Goal: Task Accomplishment & Management: Use online tool/utility

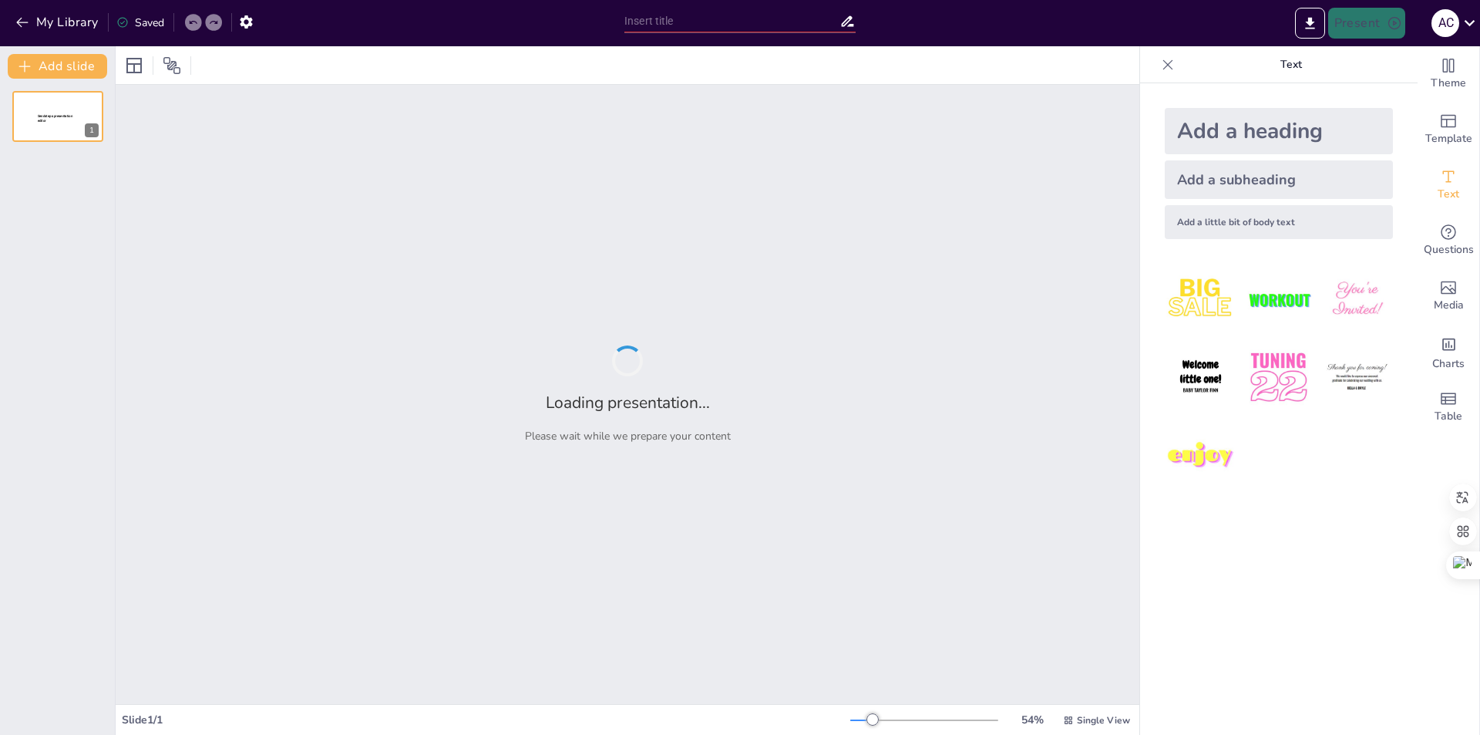
type input "Estrategias de Branding y Promoción para Café de Altura de Panamá"
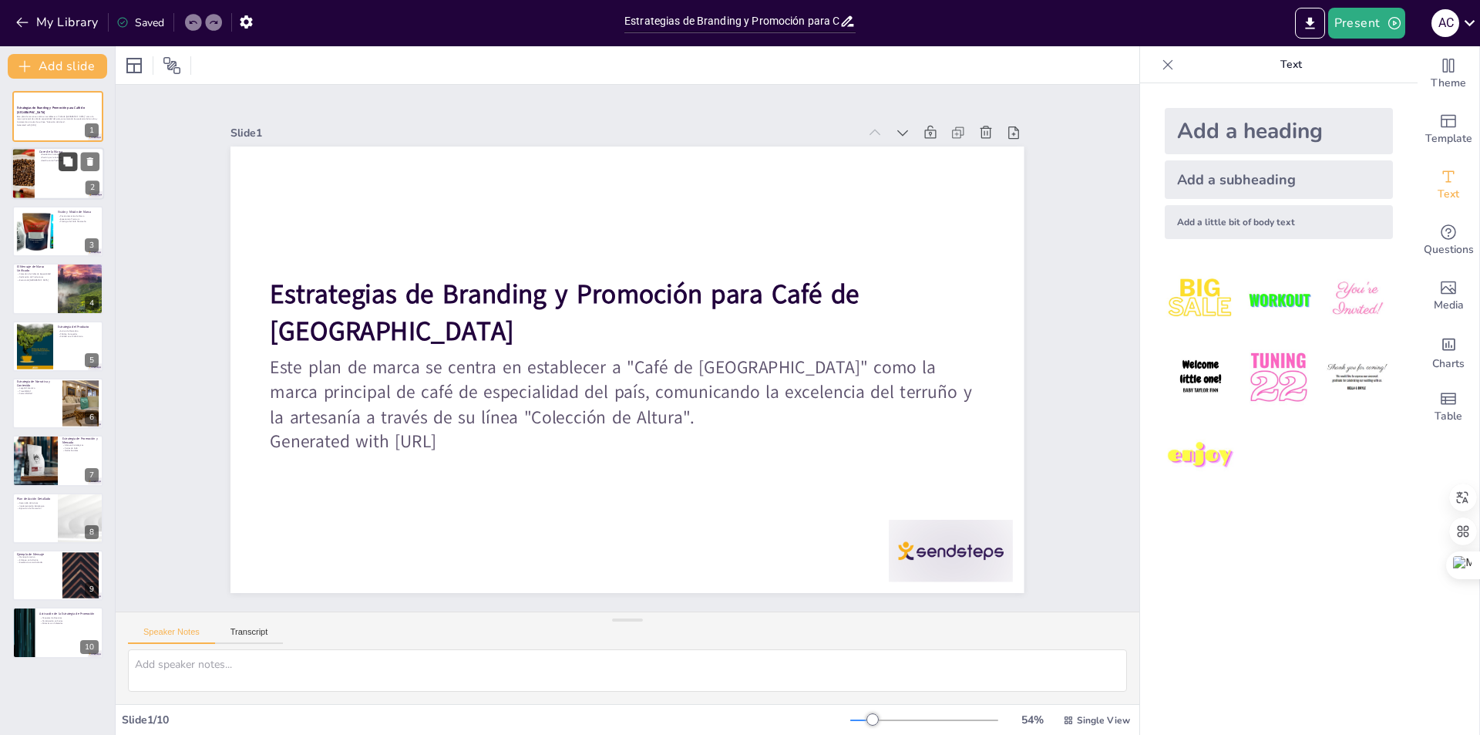
click at [70, 170] on button at bounding box center [68, 162] width 18 height 18
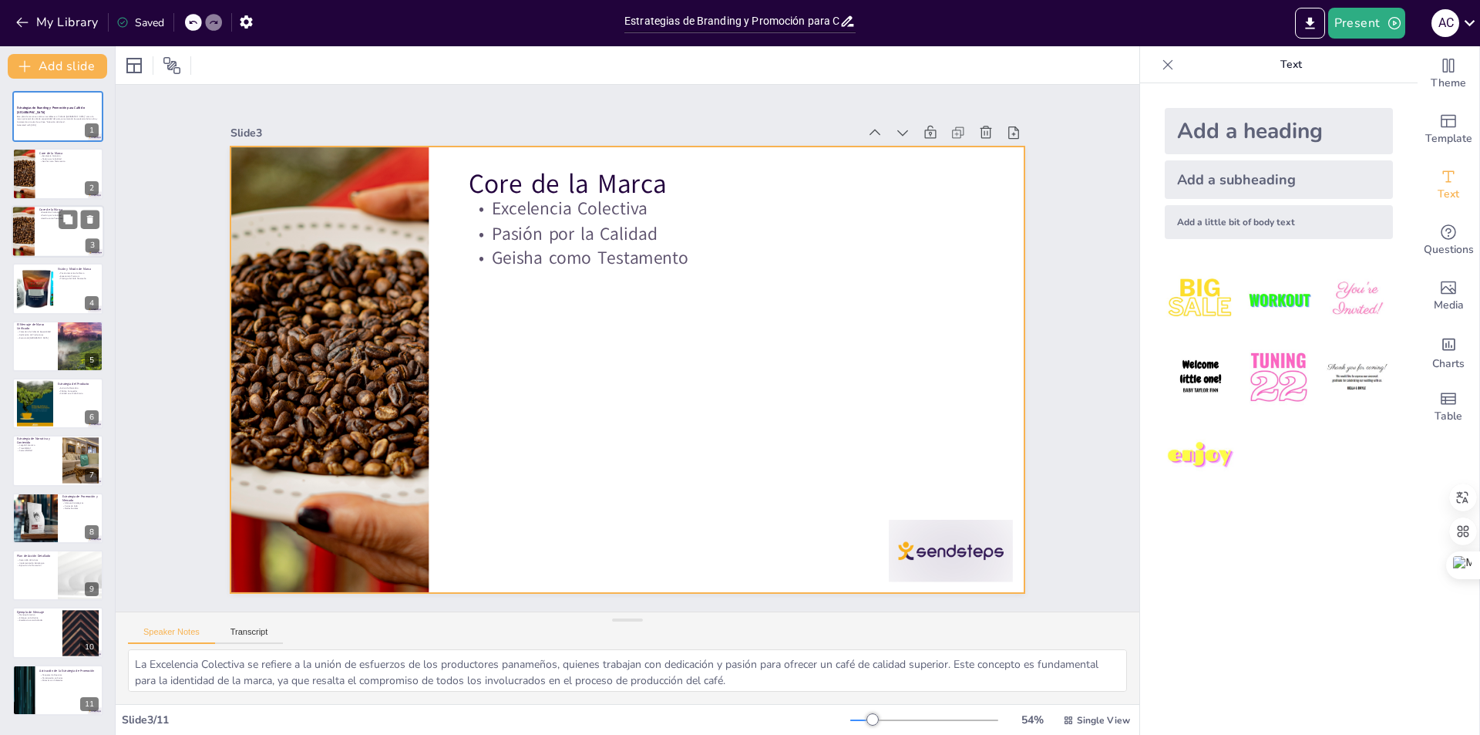
click at [54, 231] on div at bounding box center [58, 231] width 92 height 52
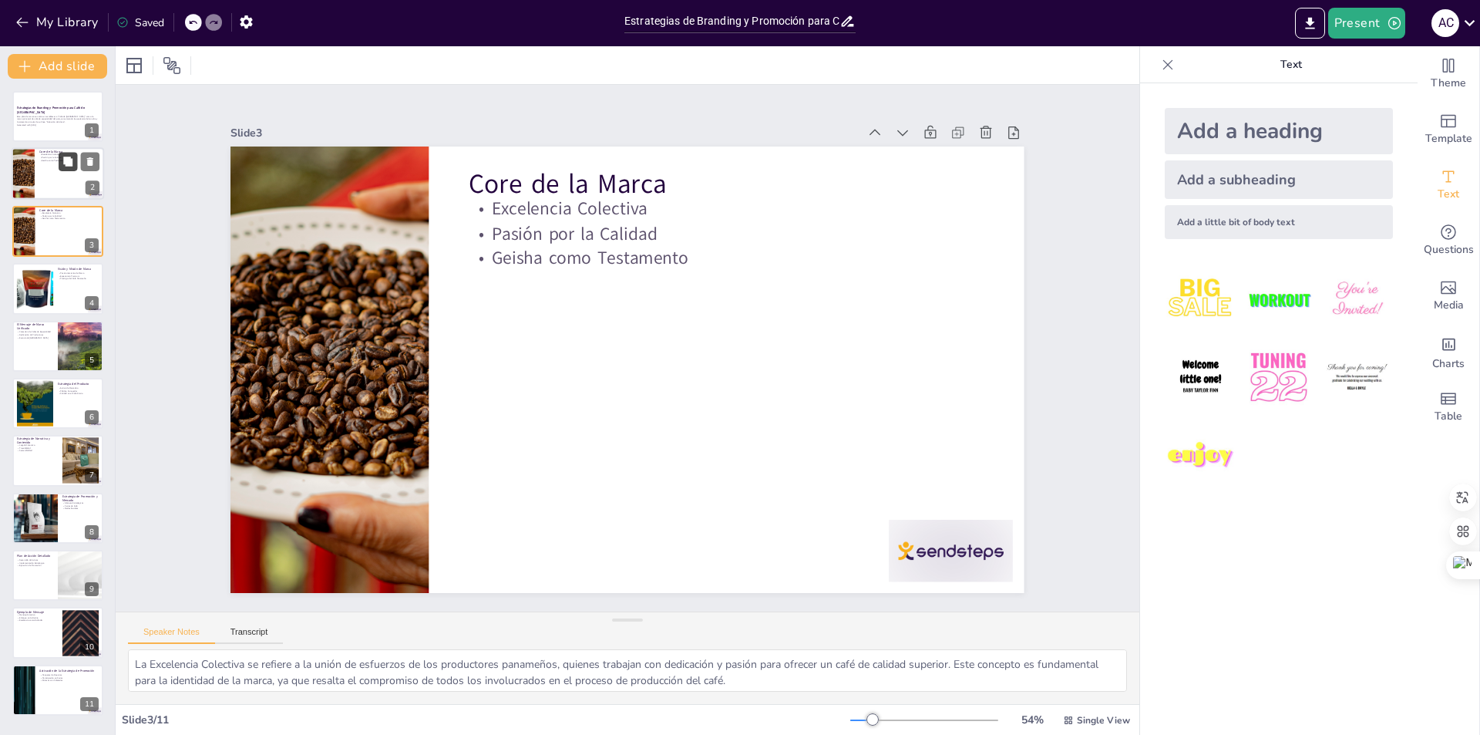
click at [76, 167] on button at bounding box center [68, 162] width 18 height 18
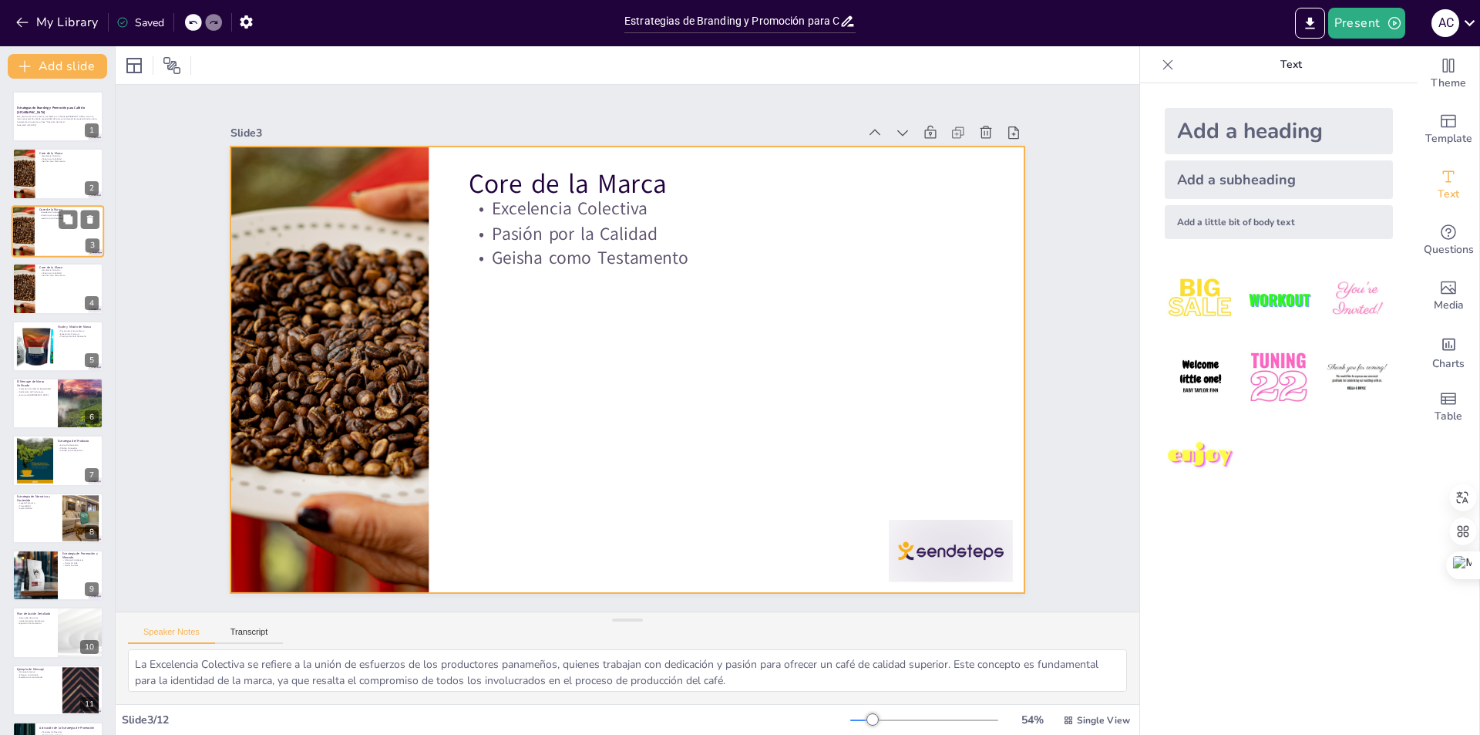
click at [69, 237] on div at bounding box center [58, 231] width 92 height 52
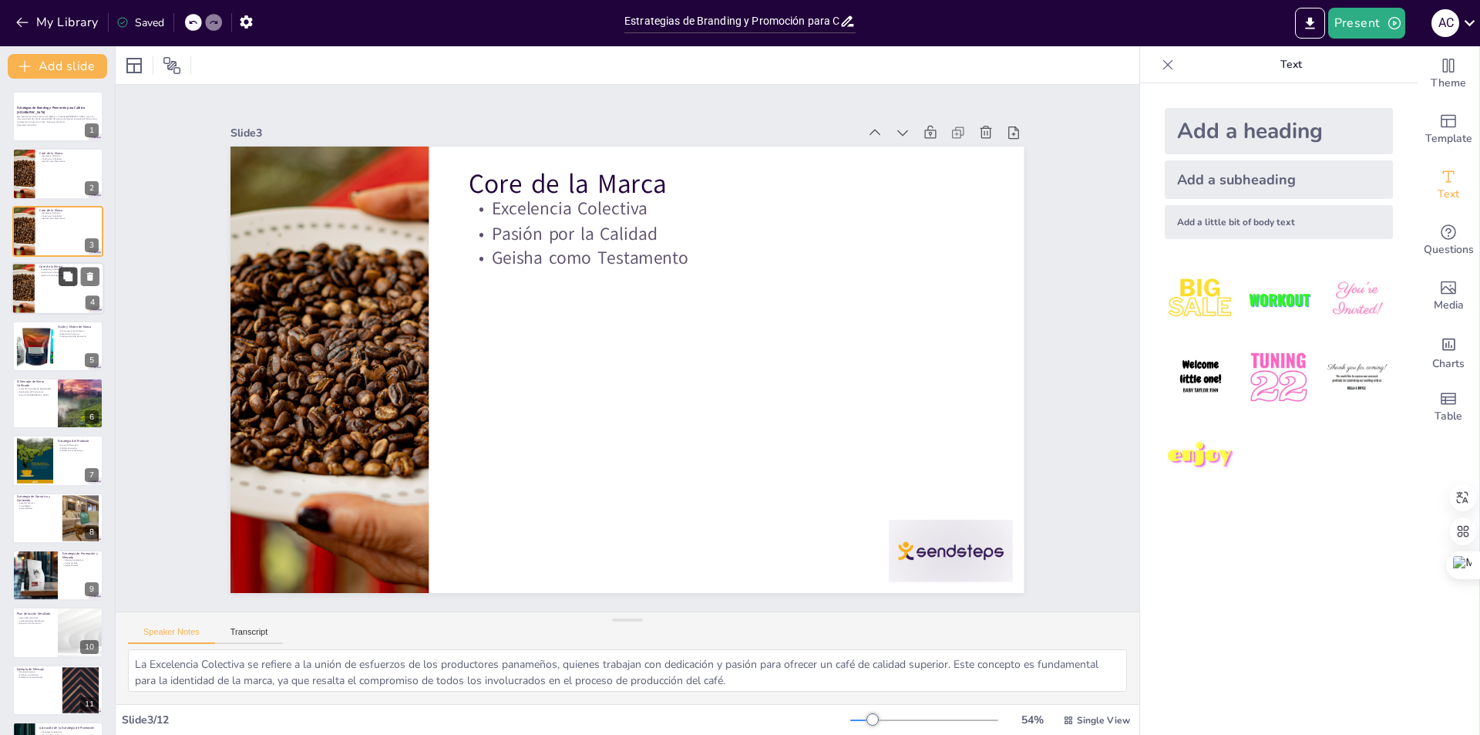
click at [62, 278] on button at bounding box center [68, 276] width 18 height 18
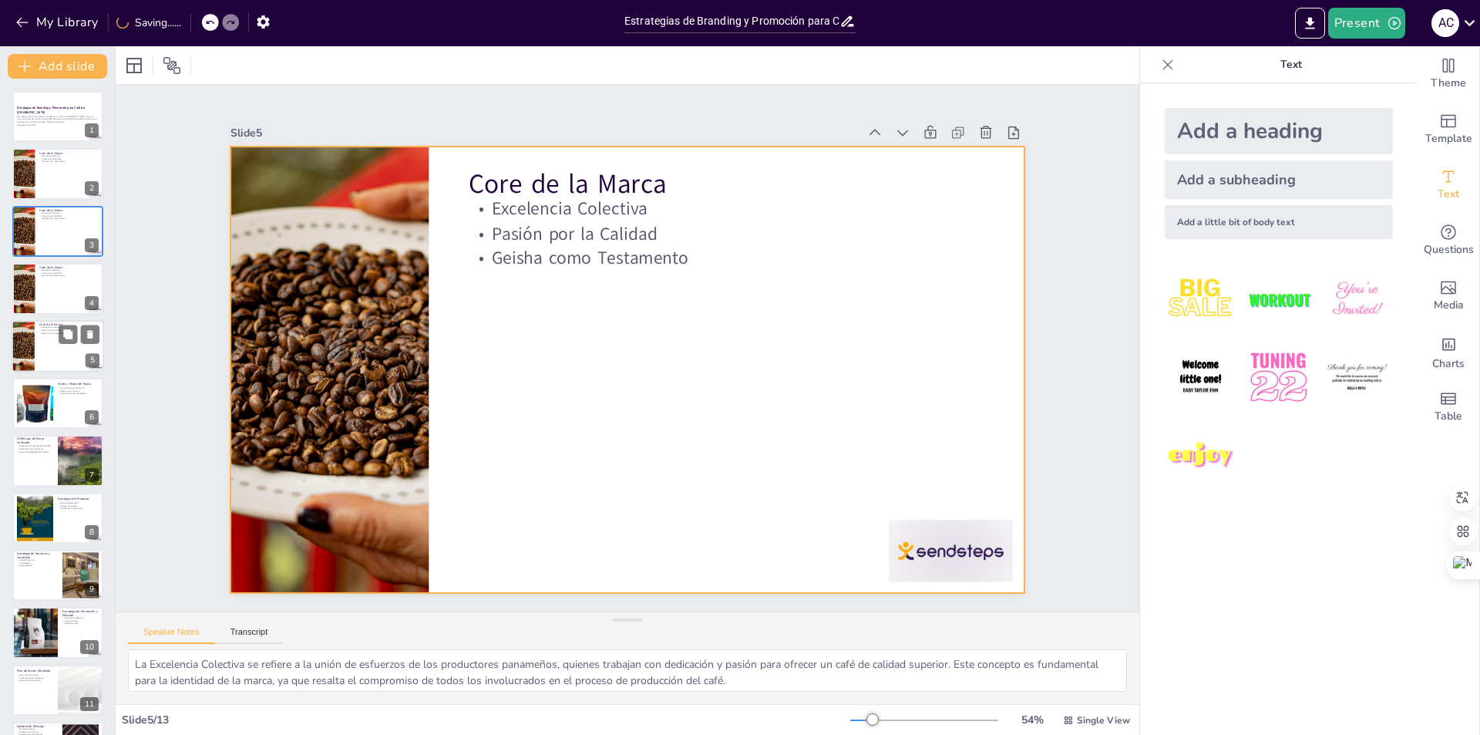
click at [41, 341] on div at bounding box center [58, 346] width 92 height 52
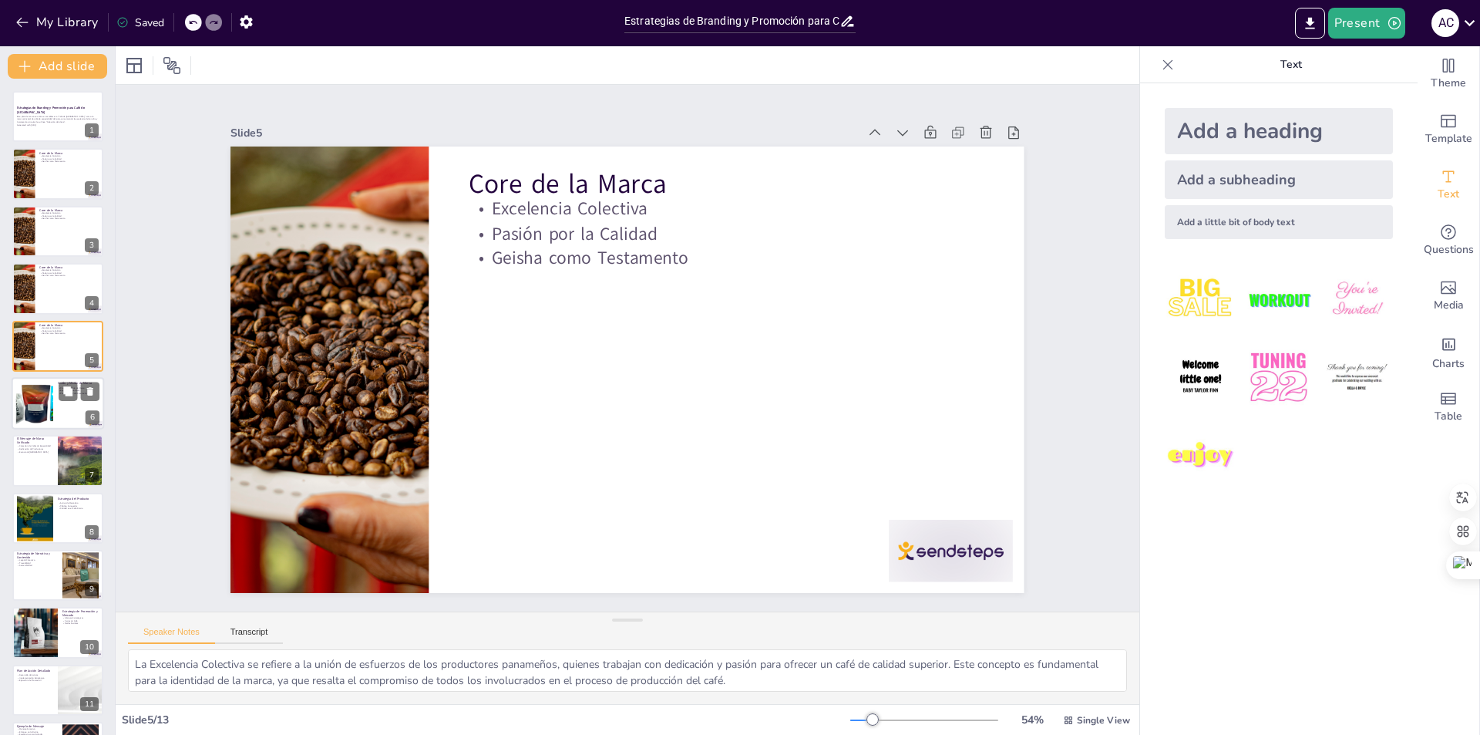
click at [49, 402] on div at bounding box center [35, 403] width 160 height 47
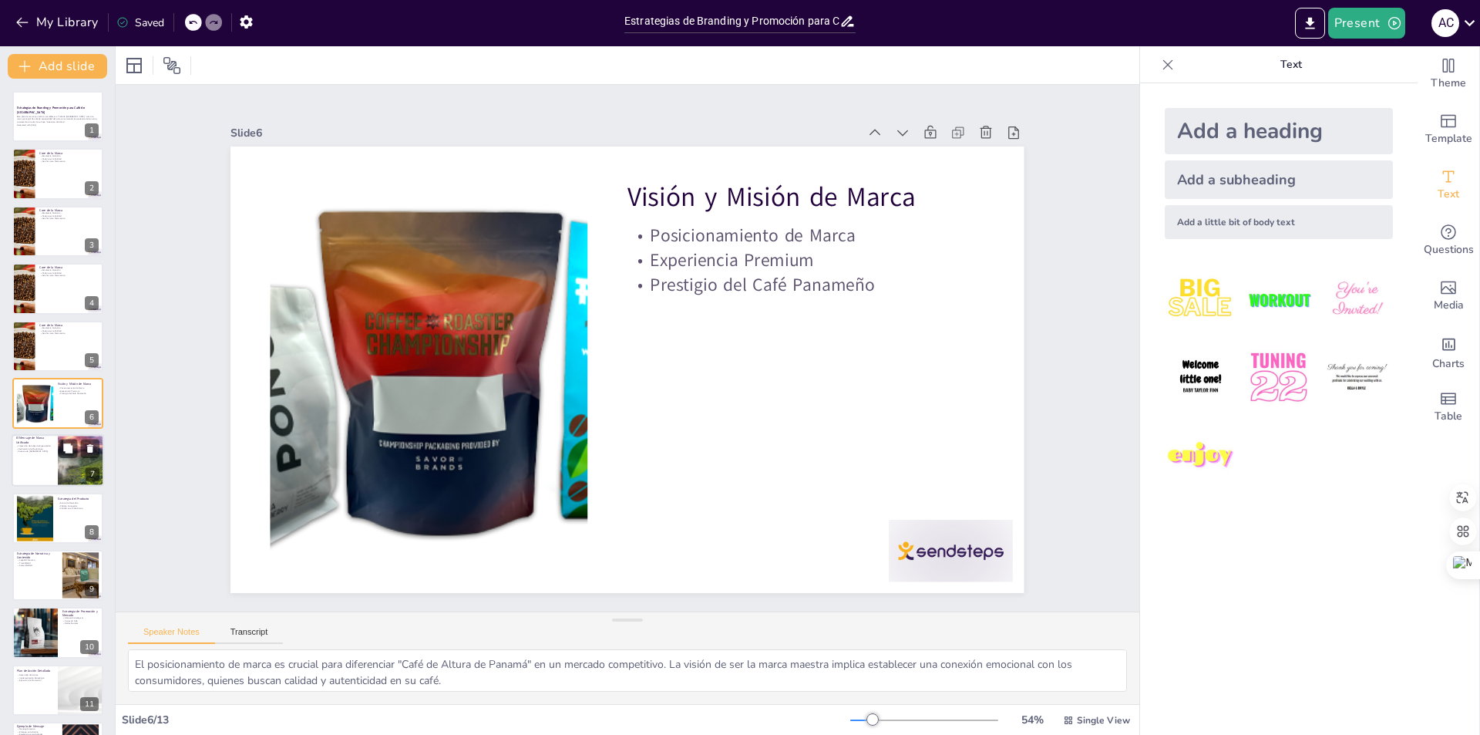
click at [43, 447] on p "Dedicación de Productores" at bounding box center [34, 448] width 37 height 3
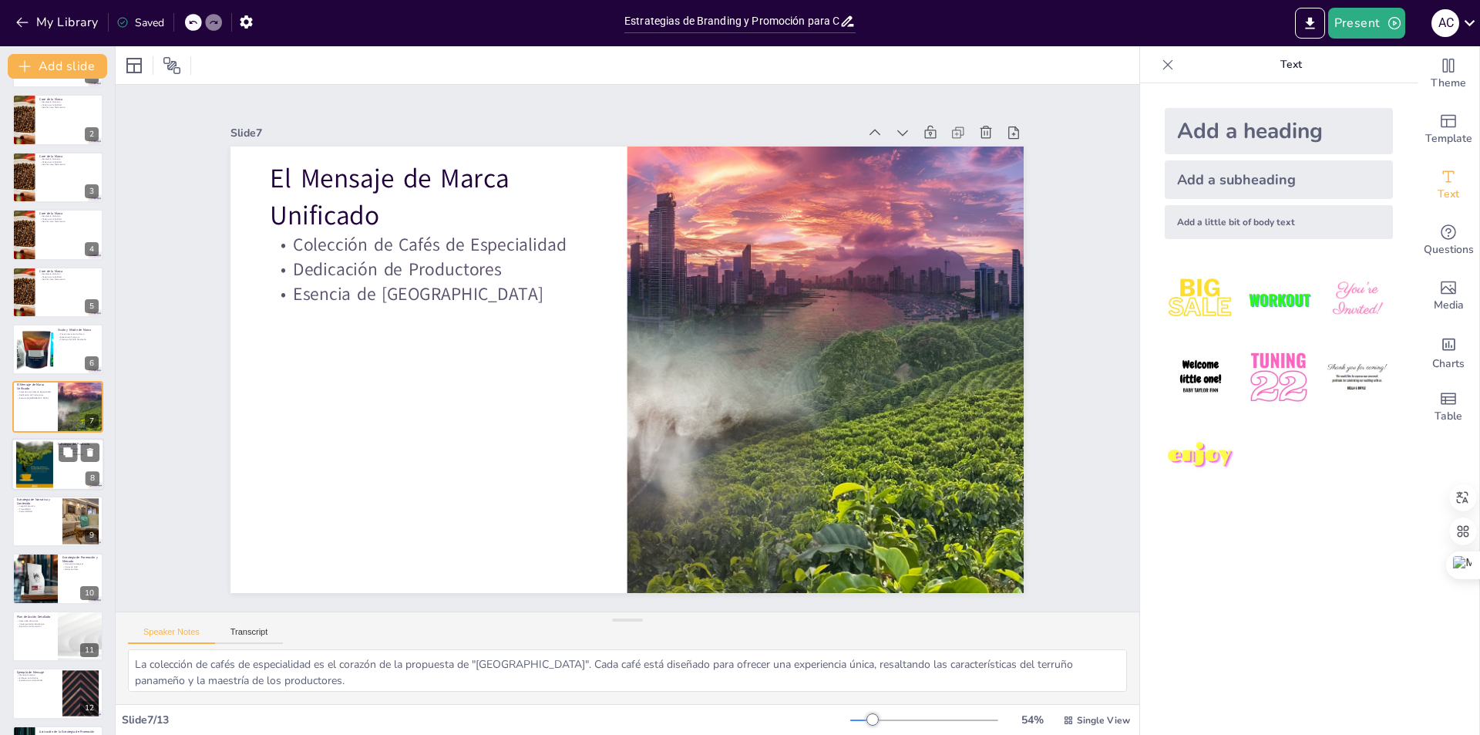
click at [44, 474] on div at bounding box center [34, 463] width 37 height 49
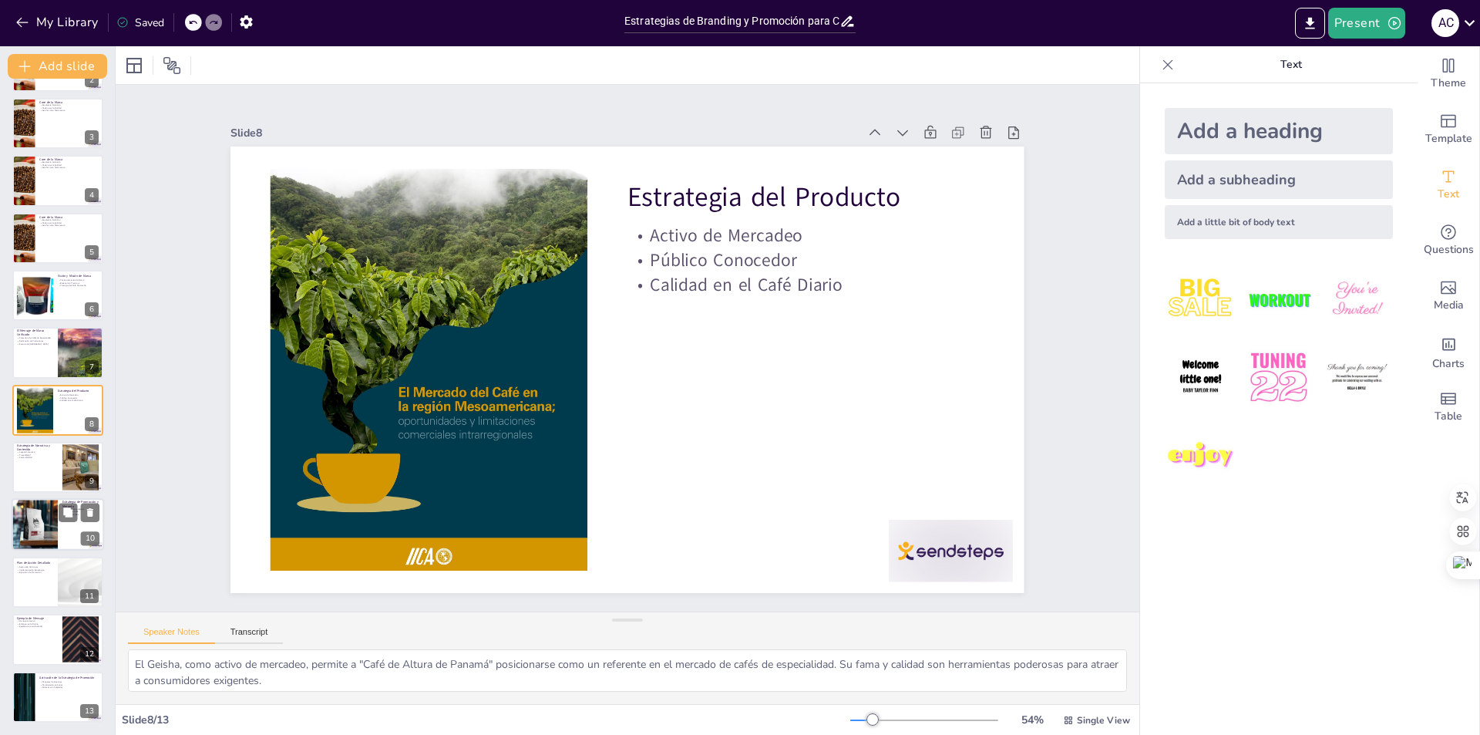
click at [21, 513] on div at bounding box center [34, 525] width 71 height 52
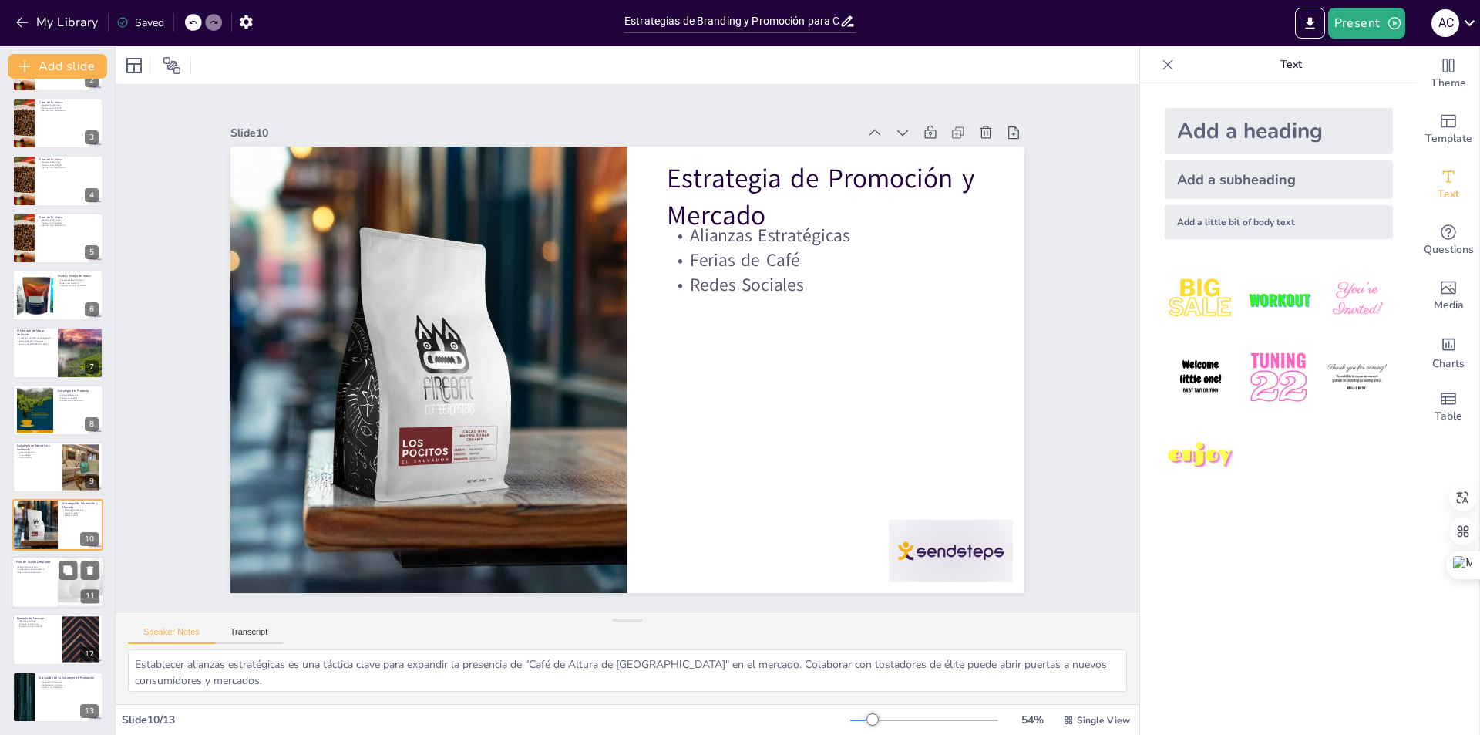
click at [52, 586] on div at bounding box center [58, 582] width 92 height 52
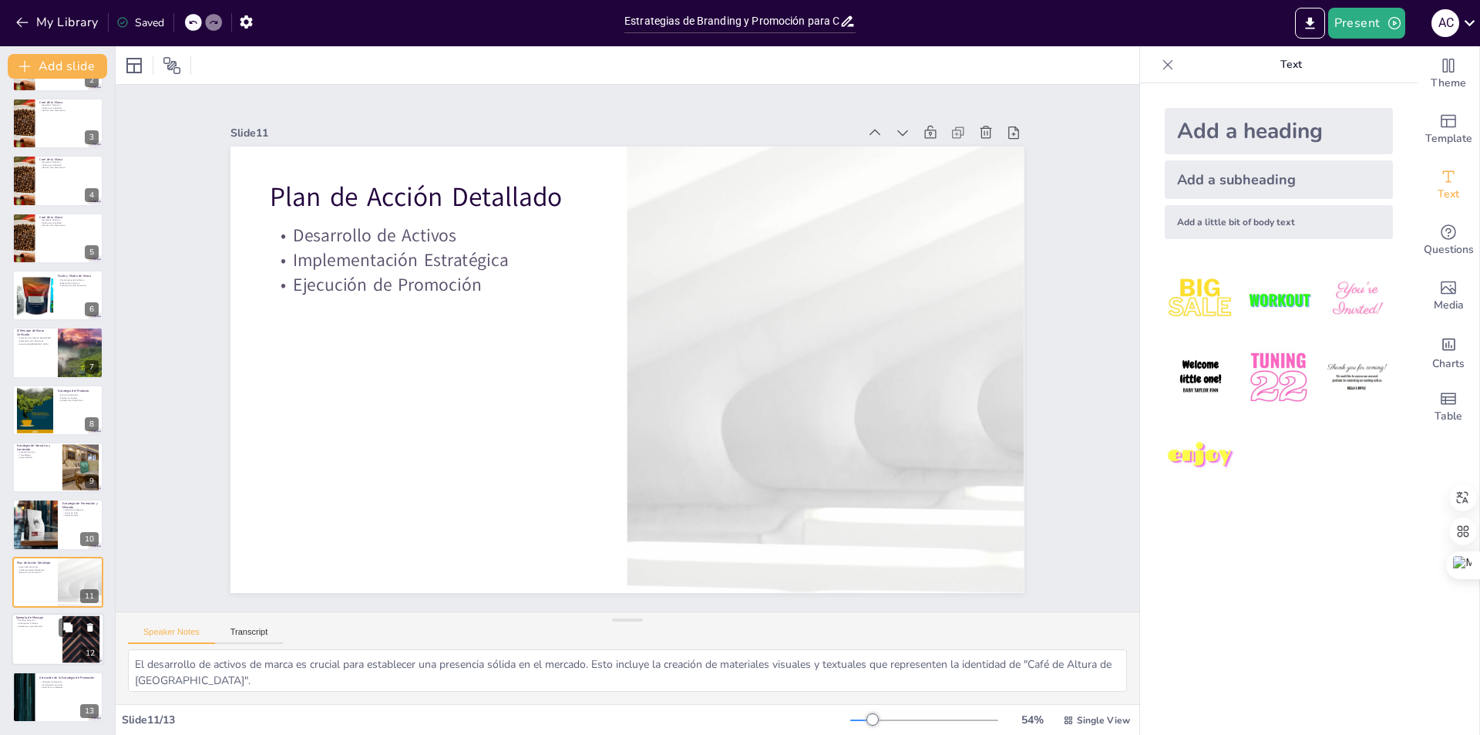
click at [20, 631] on div at bounding box center [58, 639] width 92 height 52
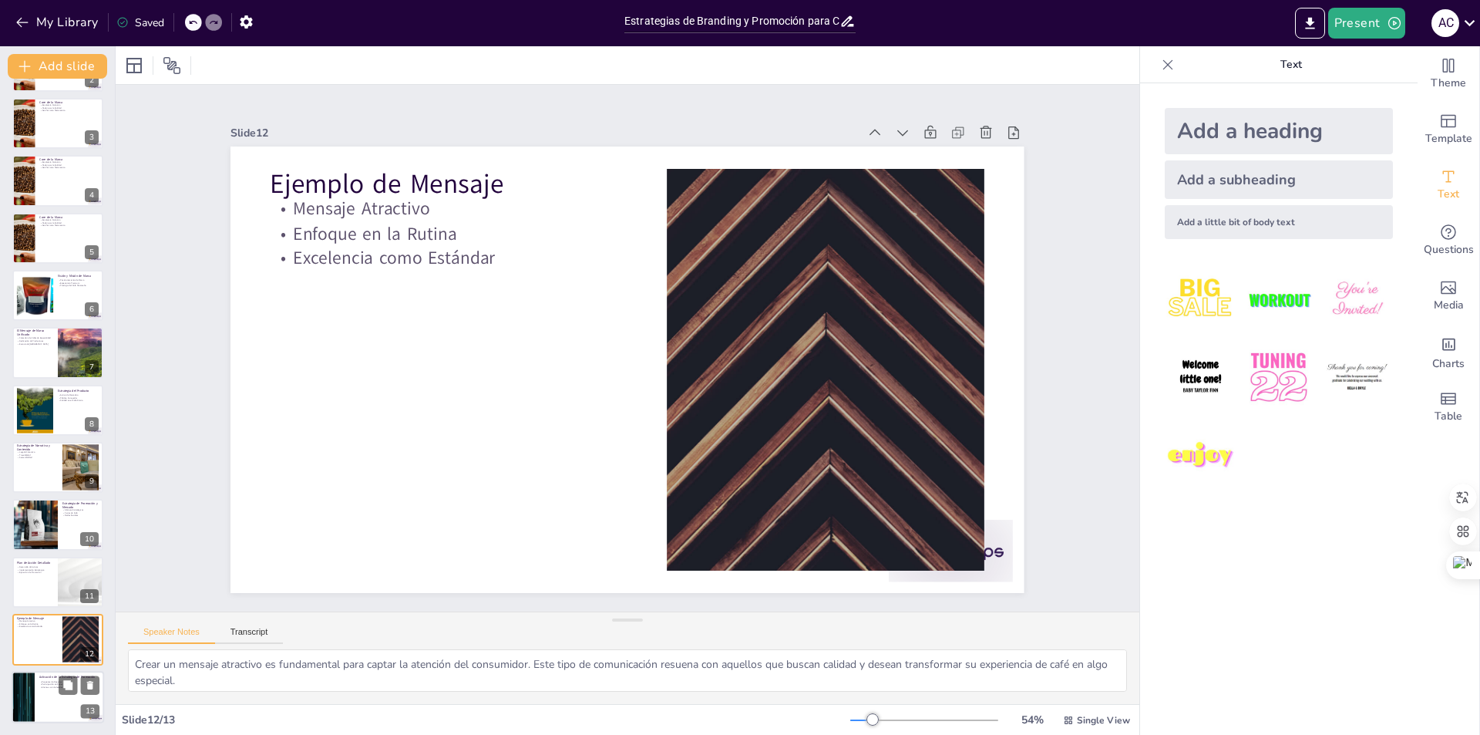
click at [45, 705] on div at bounding box center [58, 697] width 92 height 52
type textarea "Preparar paquetes de muestras es una estrategia efectiva para atraer a nuevos c…"
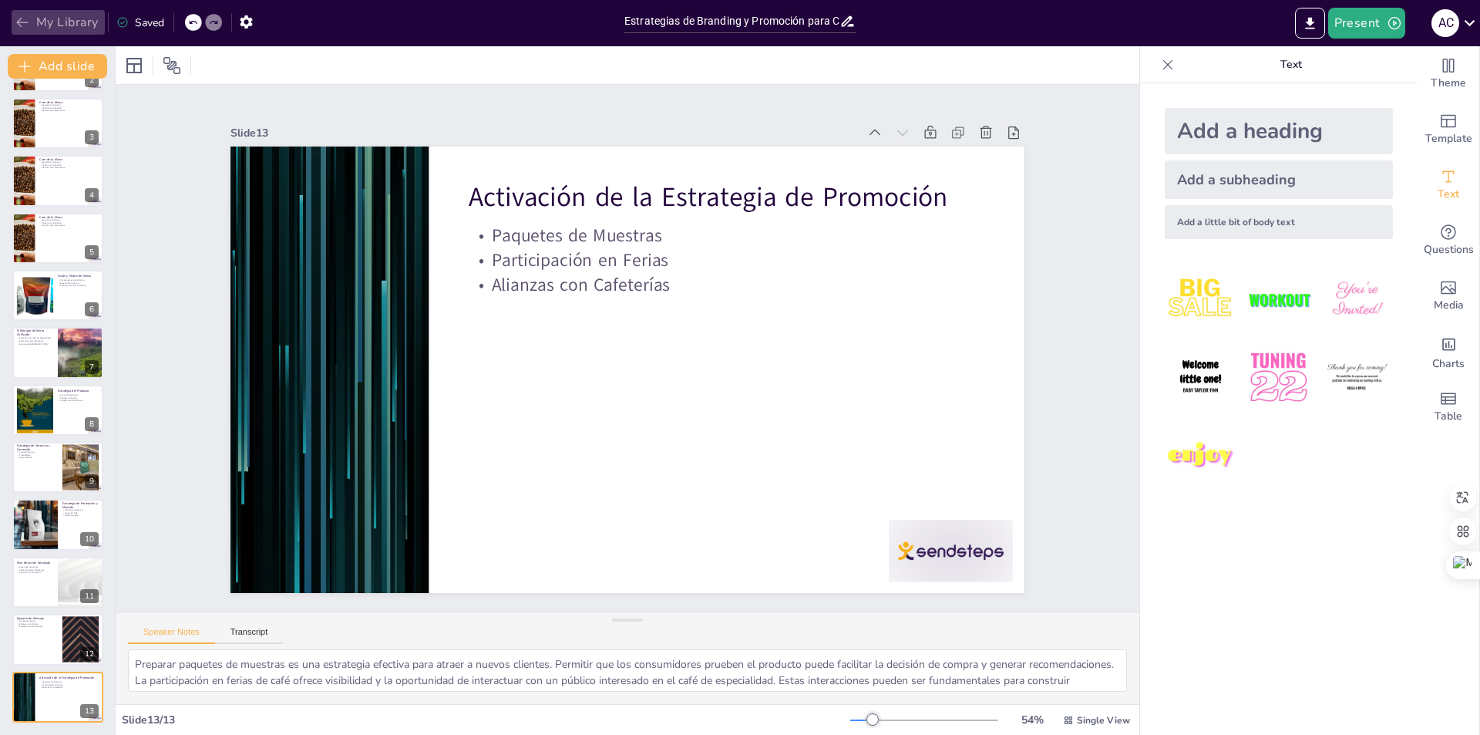
click at [18, 28] on icon "button" at bounding box center [22, 22] width 15 height 15
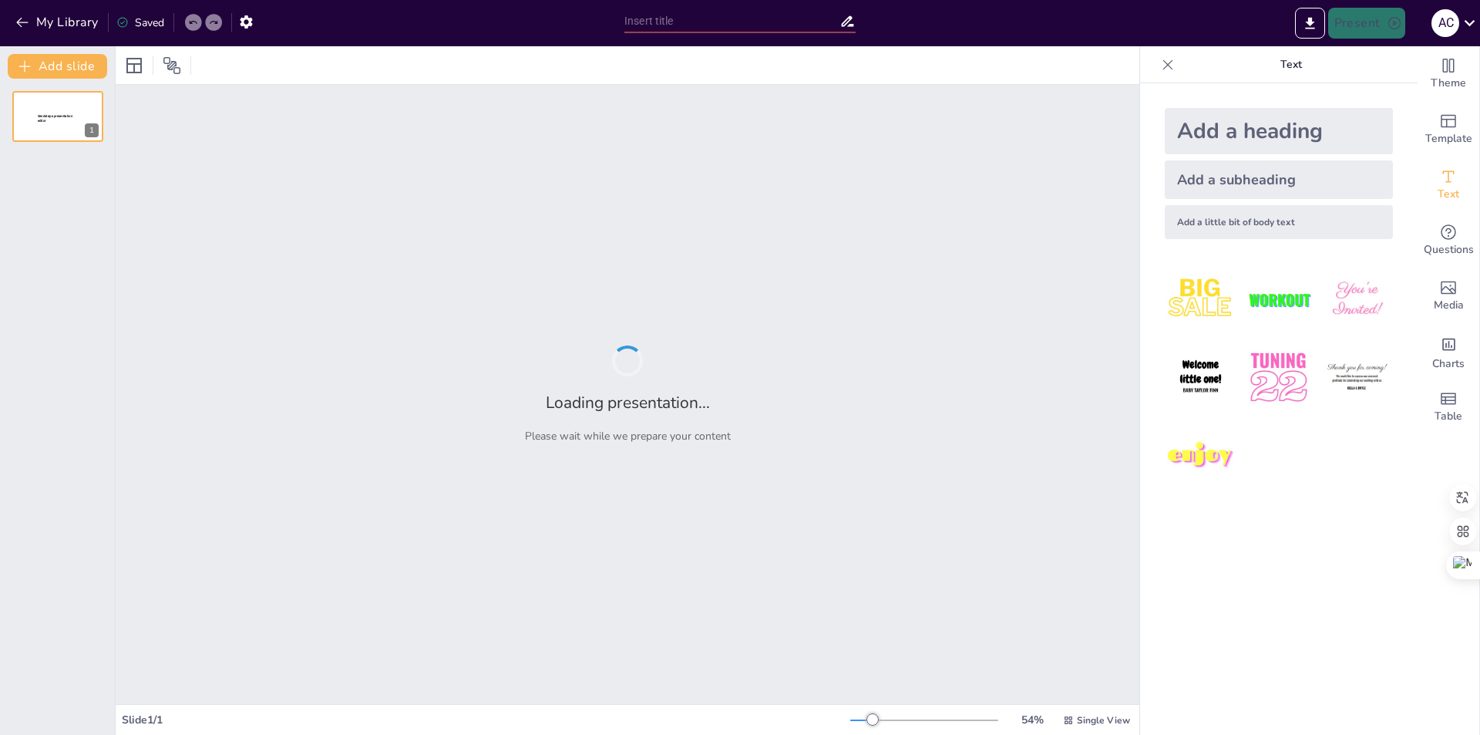
type input "Construyendo la Marca: Estrategias para el Café de Altura de Panamá"
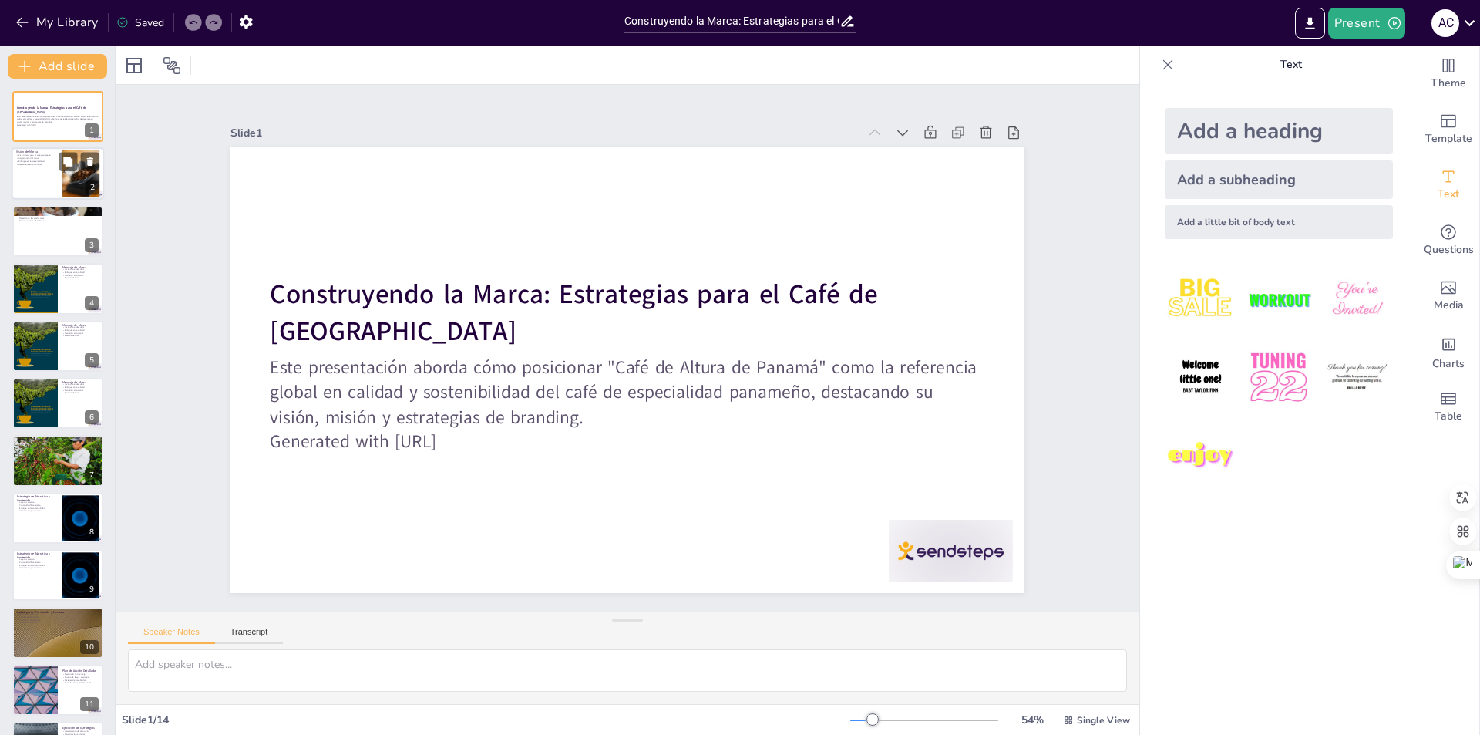
click at [49, 166] on div at bounding box center [58, 174] width 92 height 52
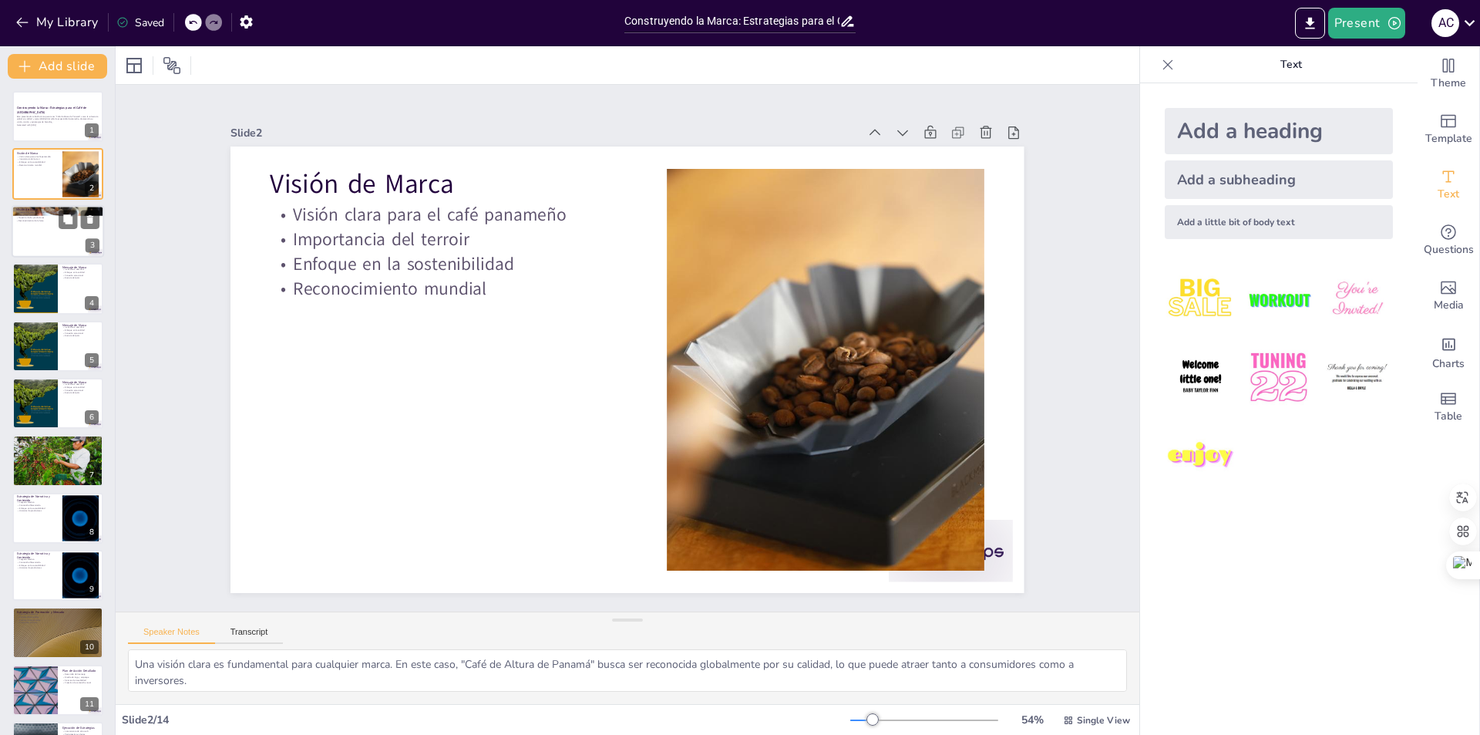
click at [41, 232] on div at bounding box center [58, 231] width 92 height 52
type textarea "Ofrecer una experiencia premium es esencial para atraer a los conocedores del c…"
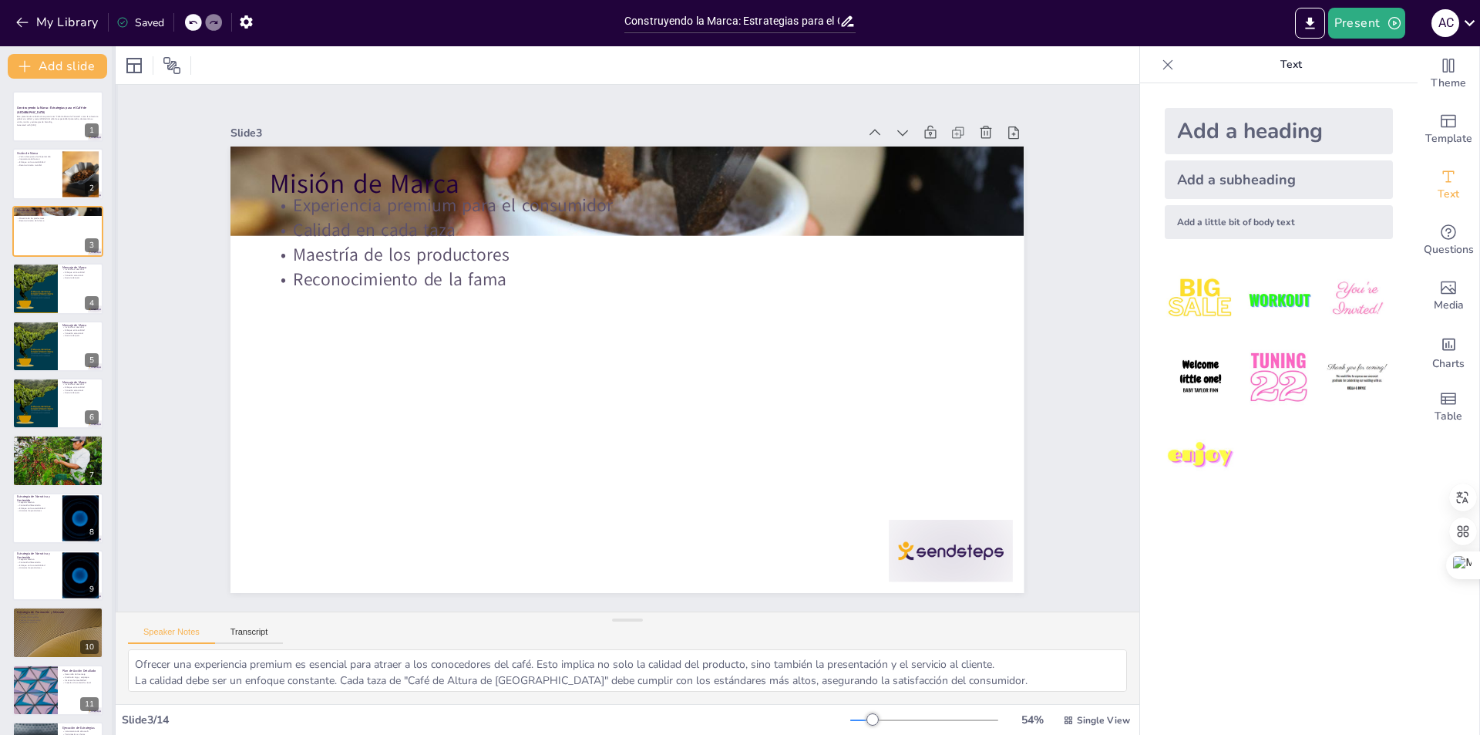
click at [112, 240] on div at bounding box center [115, 390] width 6 height 688
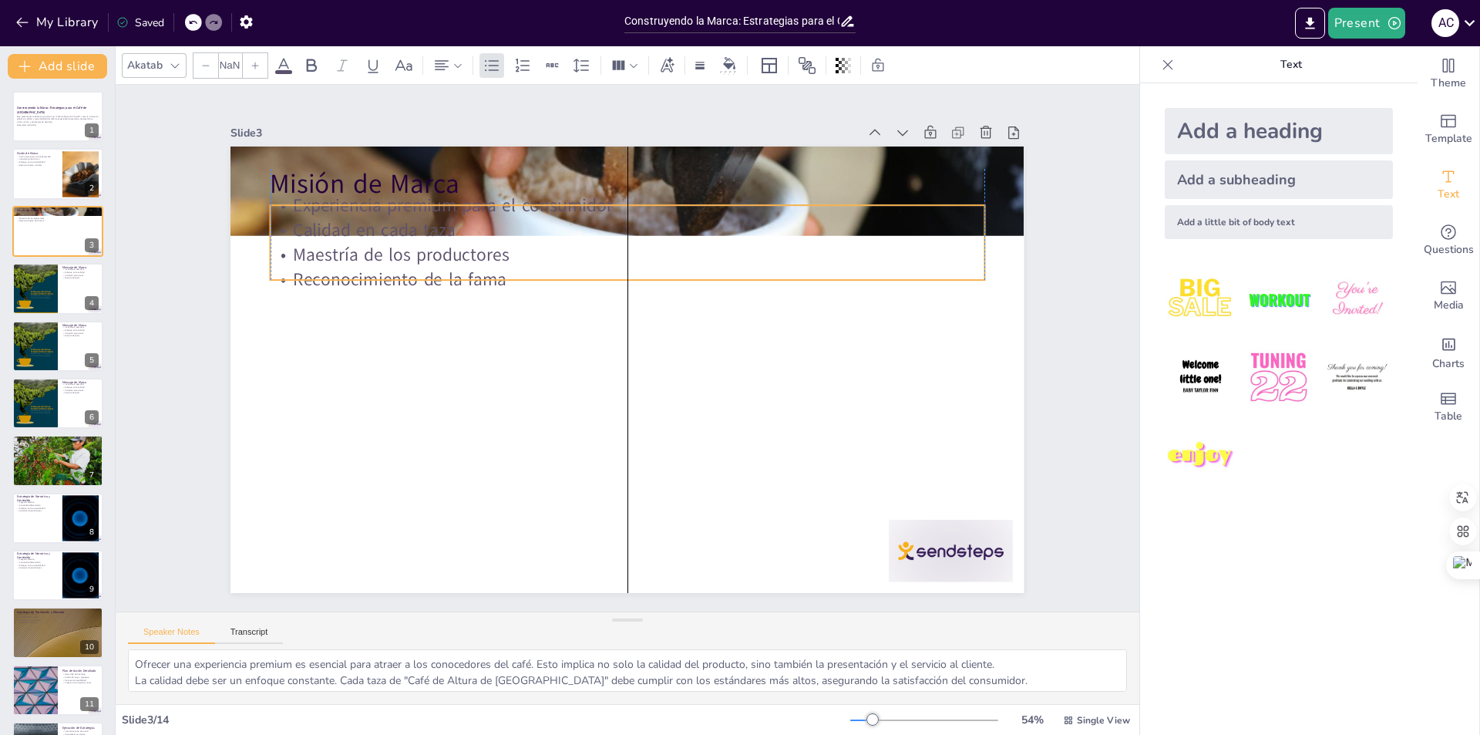
type input "32"
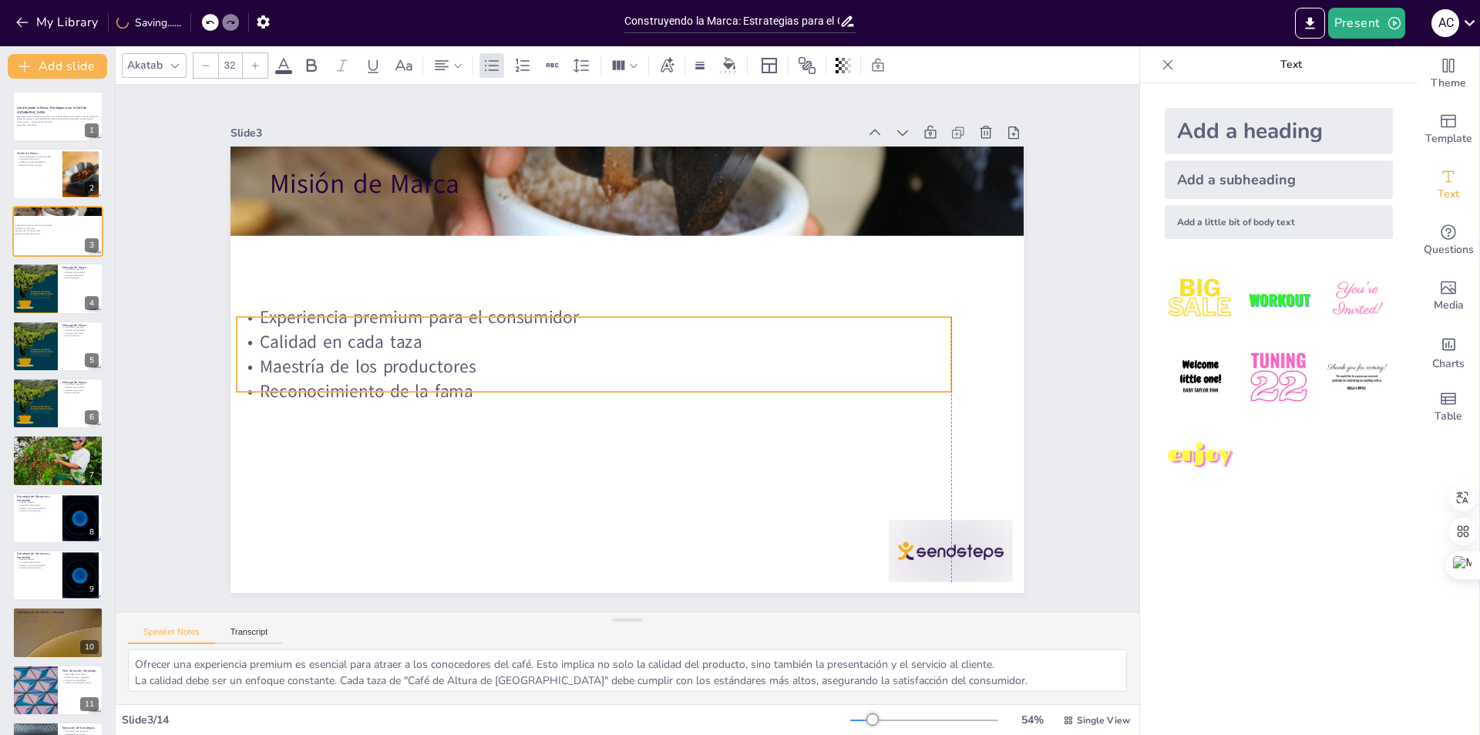
drag, startPoint x: 697, startPoint y: 248, endPoint x: 665, endPoint y: 360, distance: 116.1
click at [665, 360] on p "Maestría de los productores" at bounding box center [594, 366] width 714 height 25
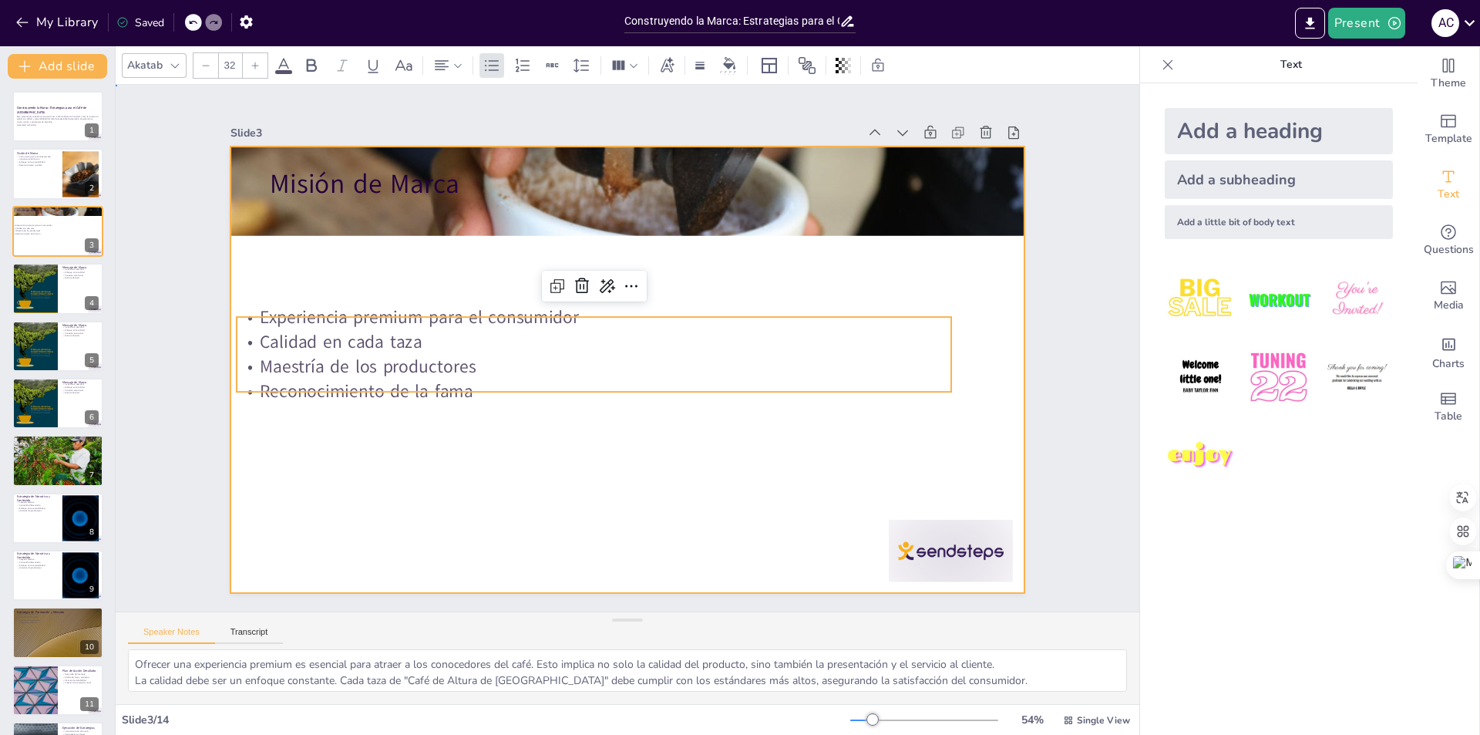
click at [694, 457] on div at bounding box center [626, 369] width 793 height 446
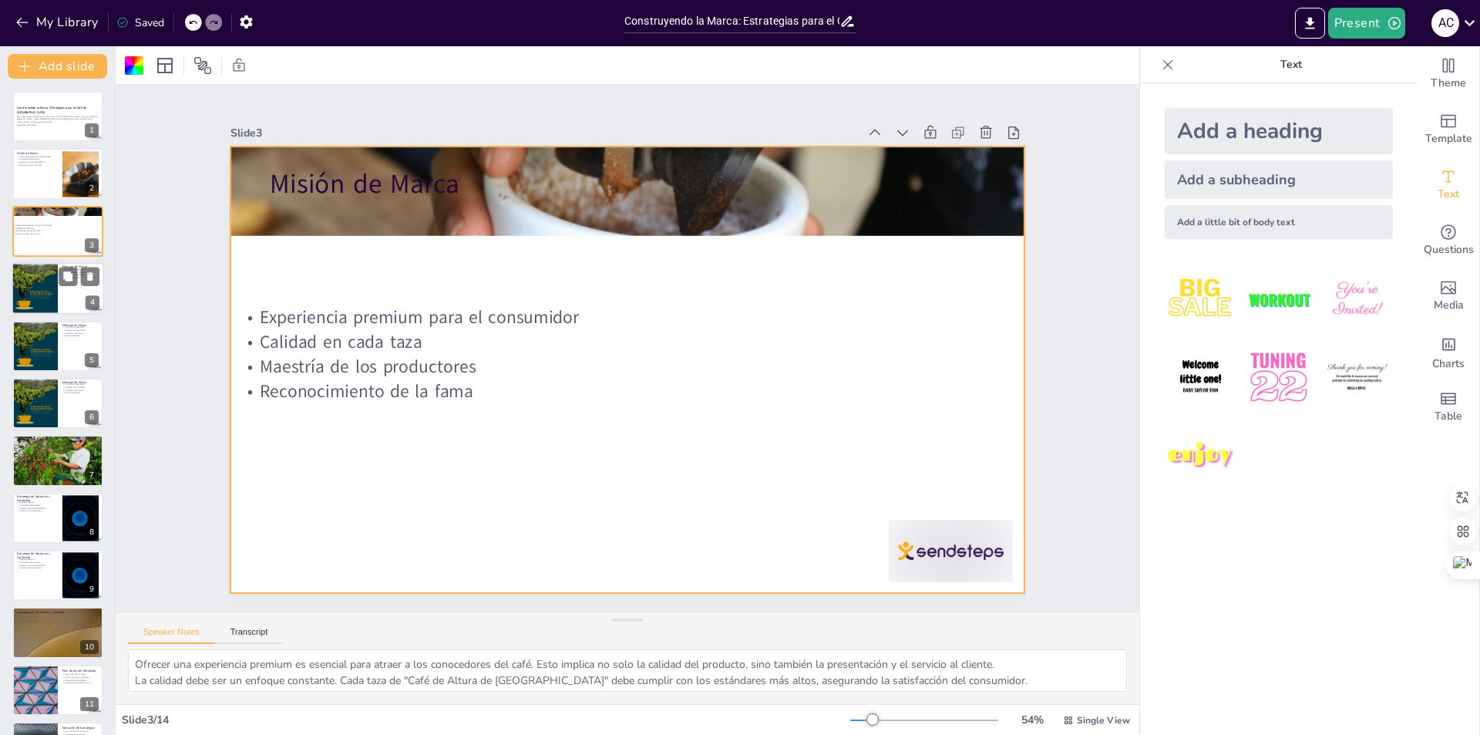
click at [79, 296] on div at bounding box center [58, 288] width 92 height 52
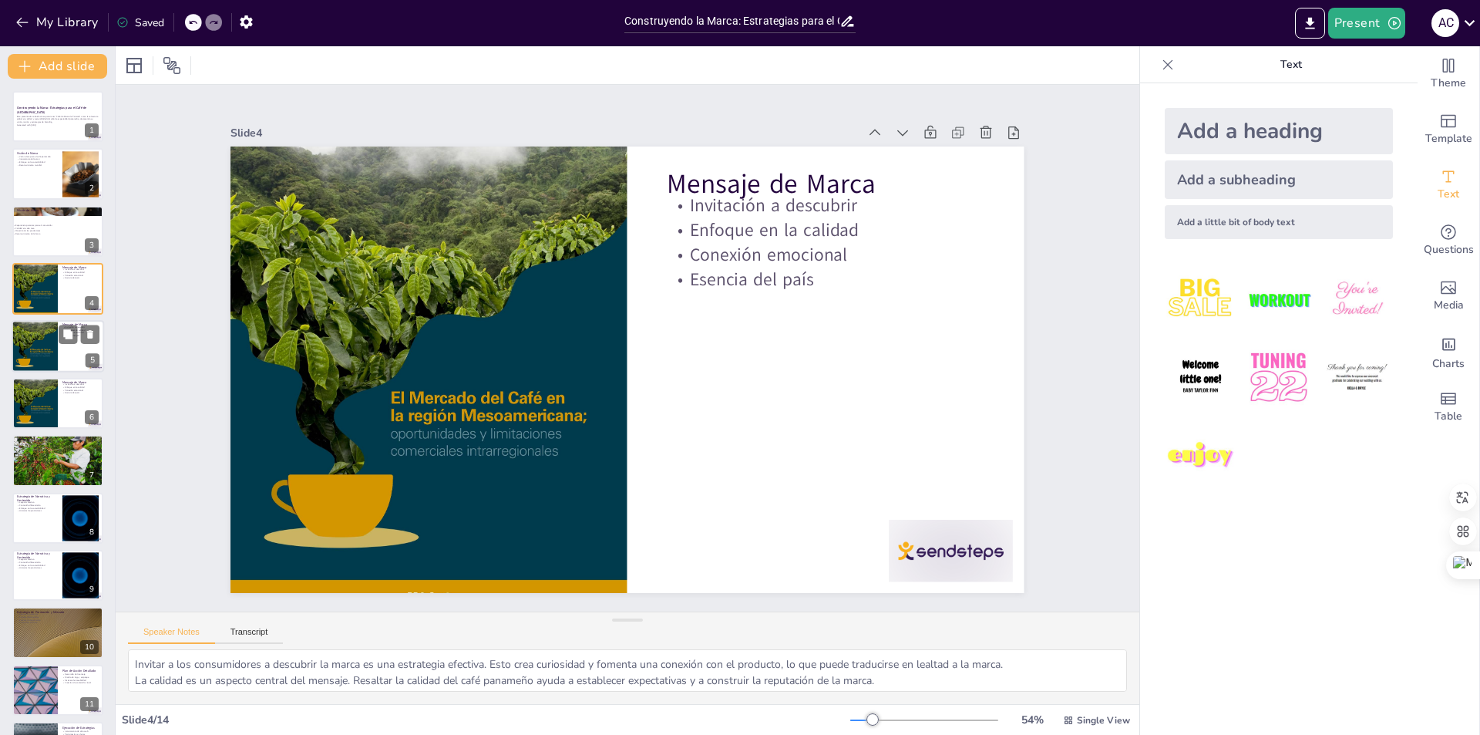
click at [55, 331] on div at bounding box center [35, 346] width 46 height 60
click at [39, 402] on div at bounding box center [35, 403] width 46 height 60
click at [53, 462] on div at bounding box center [58, 461] width 92 height 52
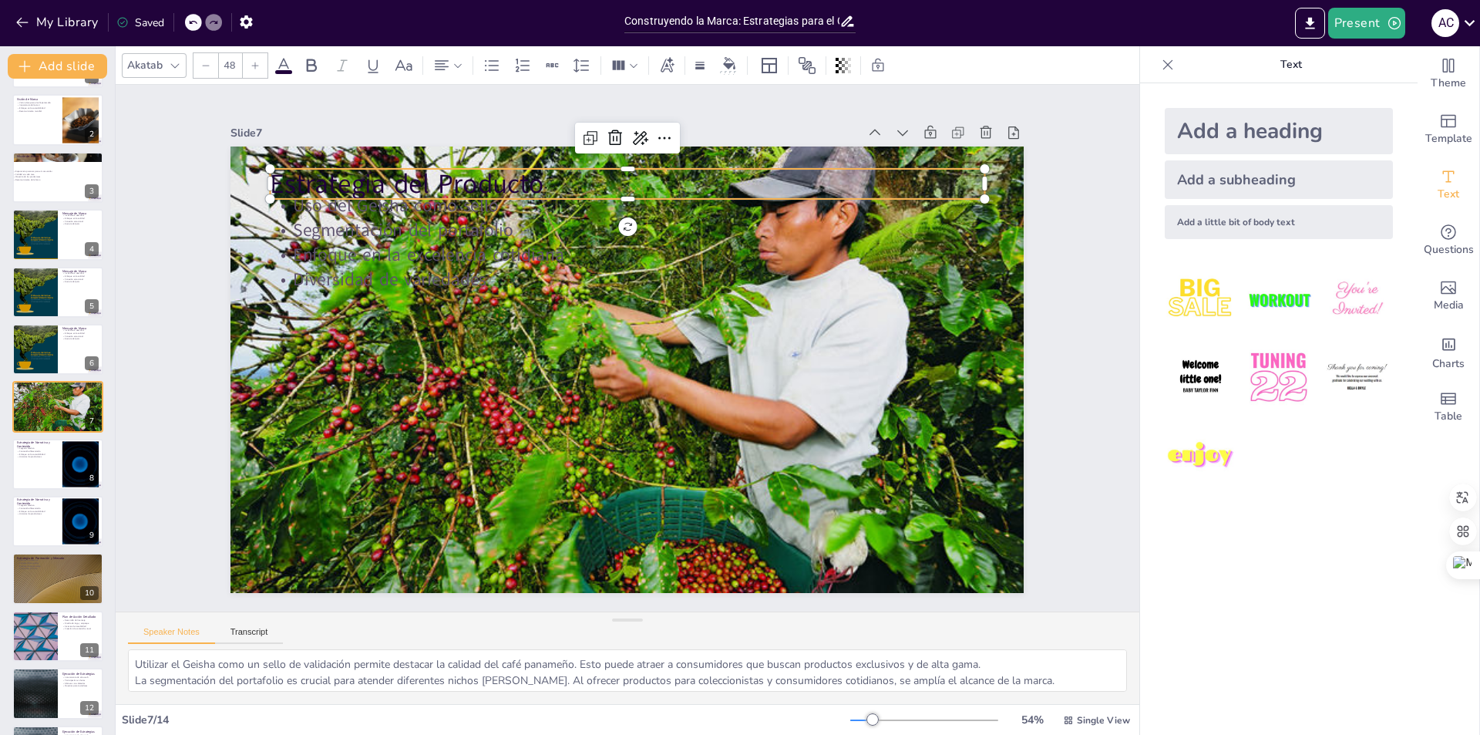
click at [288, 176] on p "Estrategia del Producto" at bounding box center [645, 185] width 714 height 112
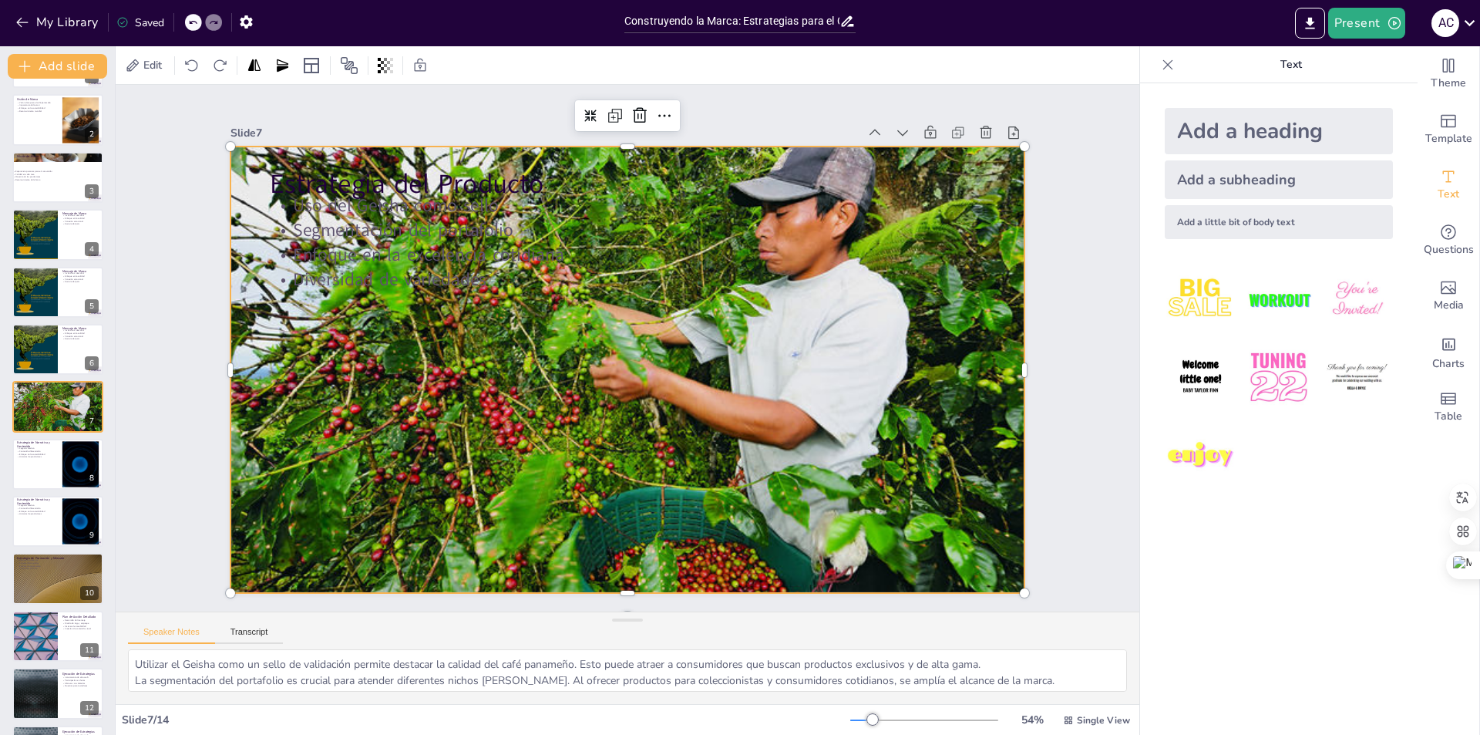
click at [439, 448] on div at bounding box center [625, 369] width 836 height 527
click at [86, 467] on div at bounding box center [80, 463] width 83 height 47
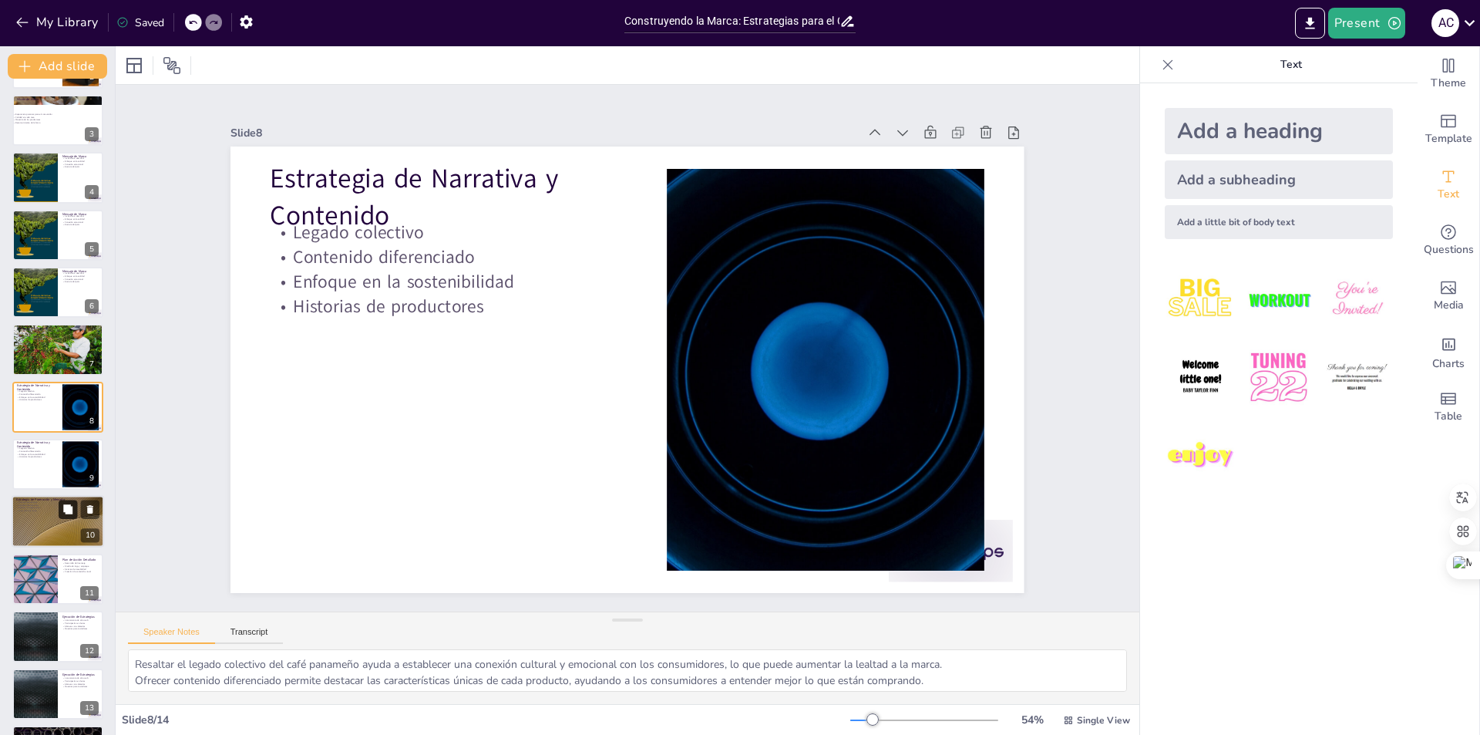
click at [71, 509] on icon at bounding box center [67, 509] width 9 height 9
type textarea "Las alianzas estratégicas son fundamentales para ampliar el alcance de la marca…"
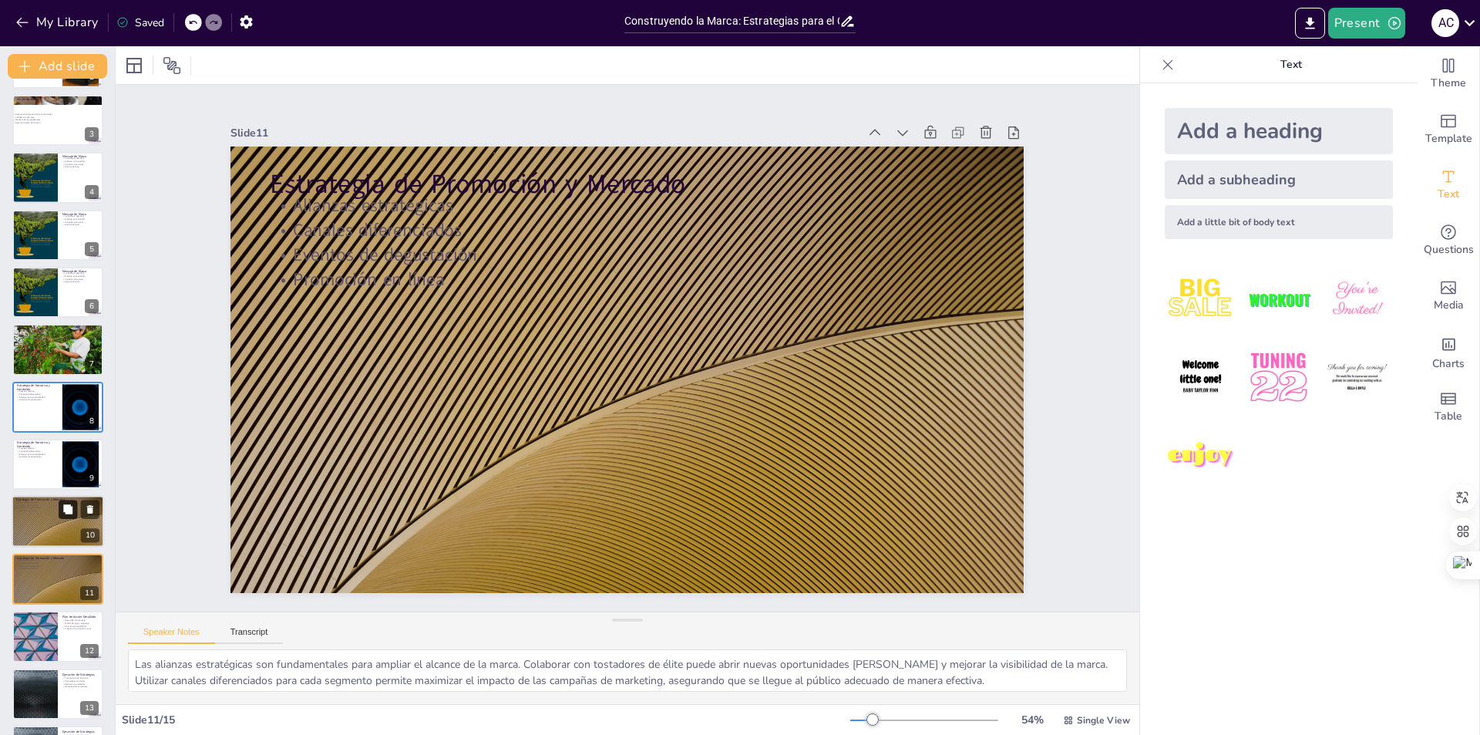
scroll to position [223, 0]
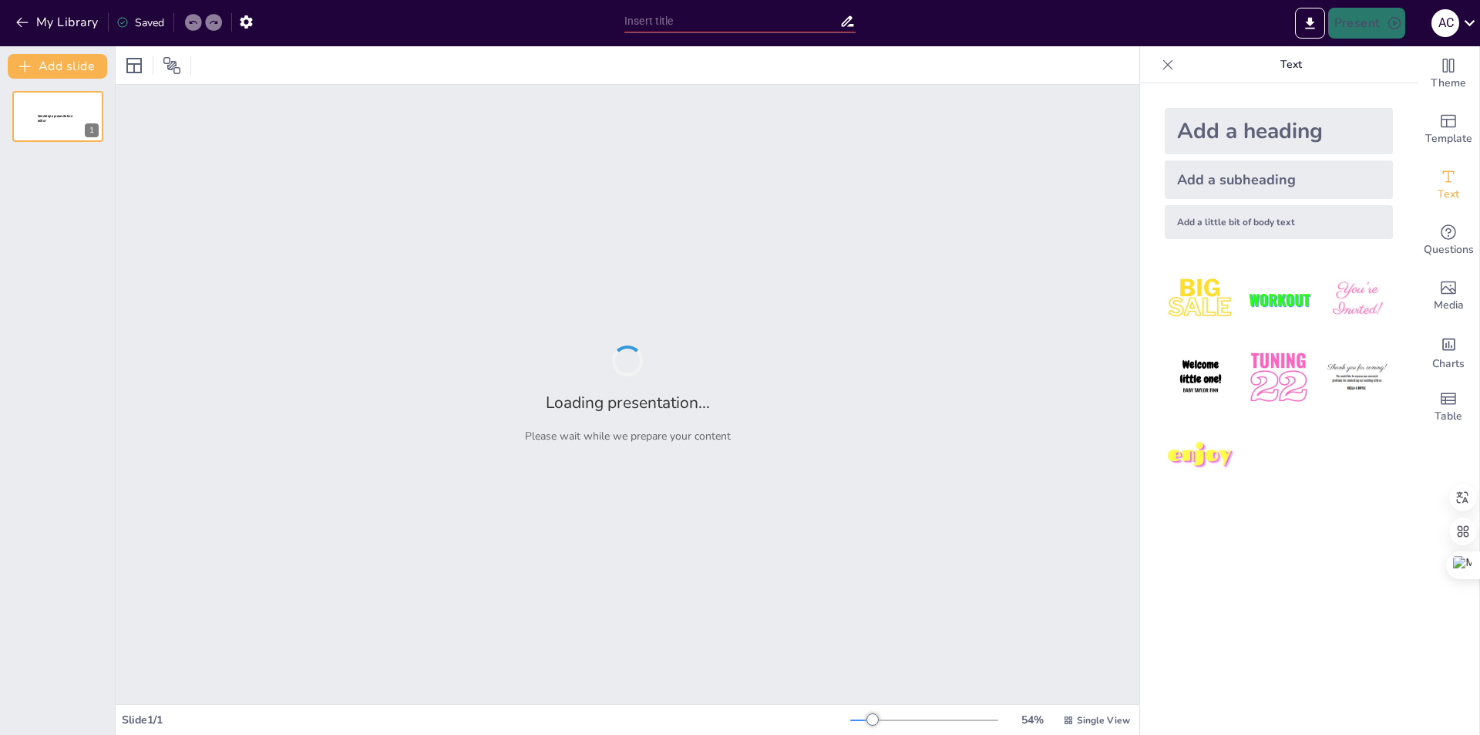
type input "New Sendsteps"
type input "Estrategias de Branding para Posicionar el Café Panameño en el Mercado Internac…"
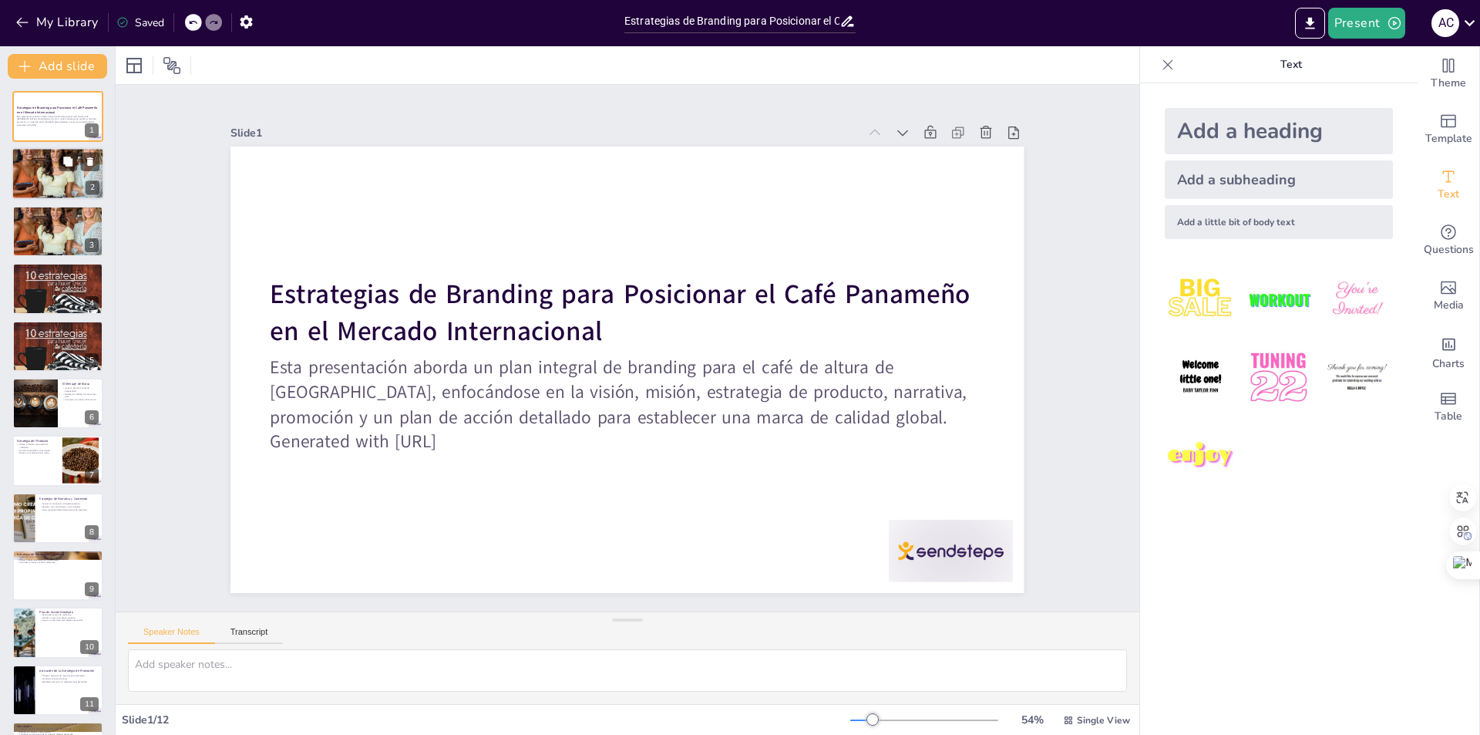
click at [65, 180] on div at bounding box center [58, 174] width 92 height 64
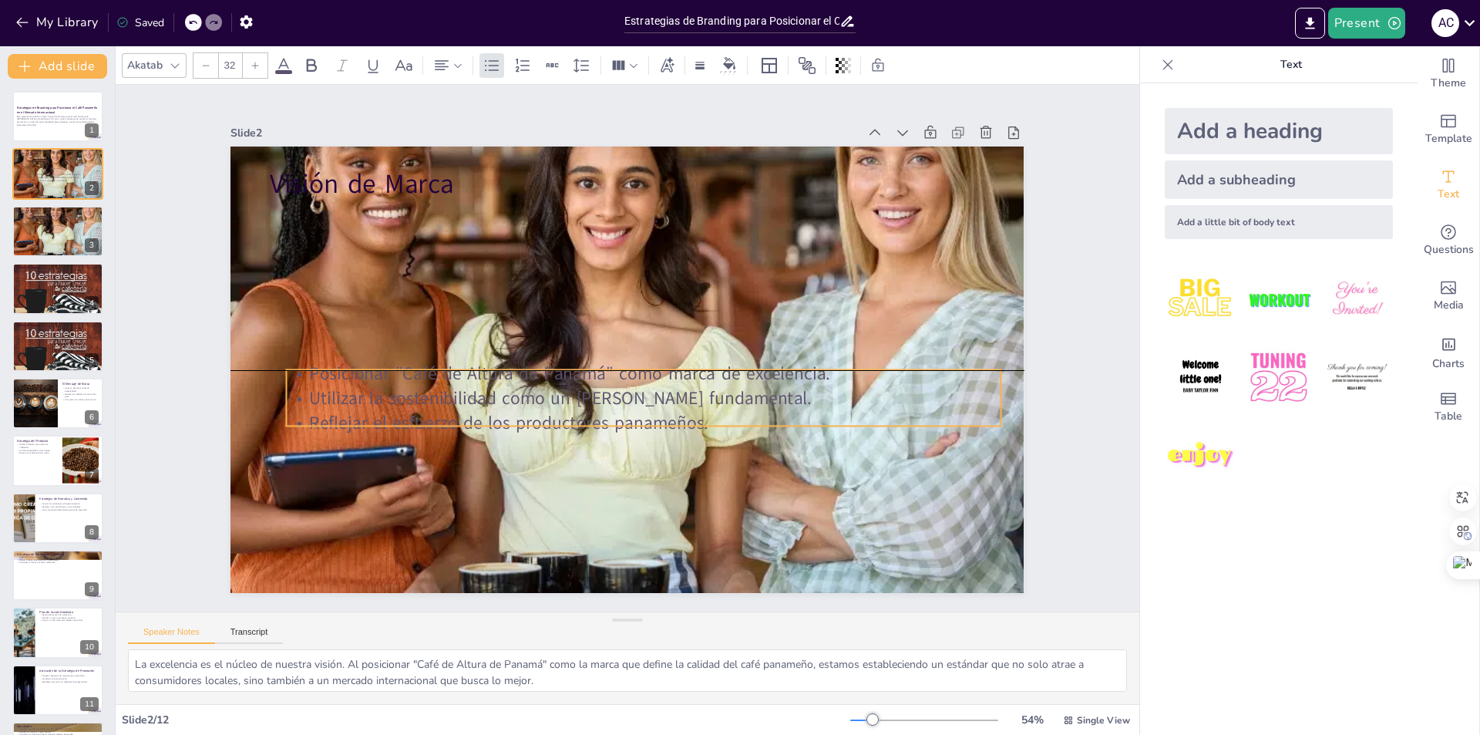
drag, startPoint x: 303, startPoint y: 201, endPoint x: 319, endPoint y: 365, distance: 165.0
click at [455, 365] on p "Posicionar "Café de Altura de Panamá" como marca de excelencia." at bounding box center [611, 373] width 313 height 662
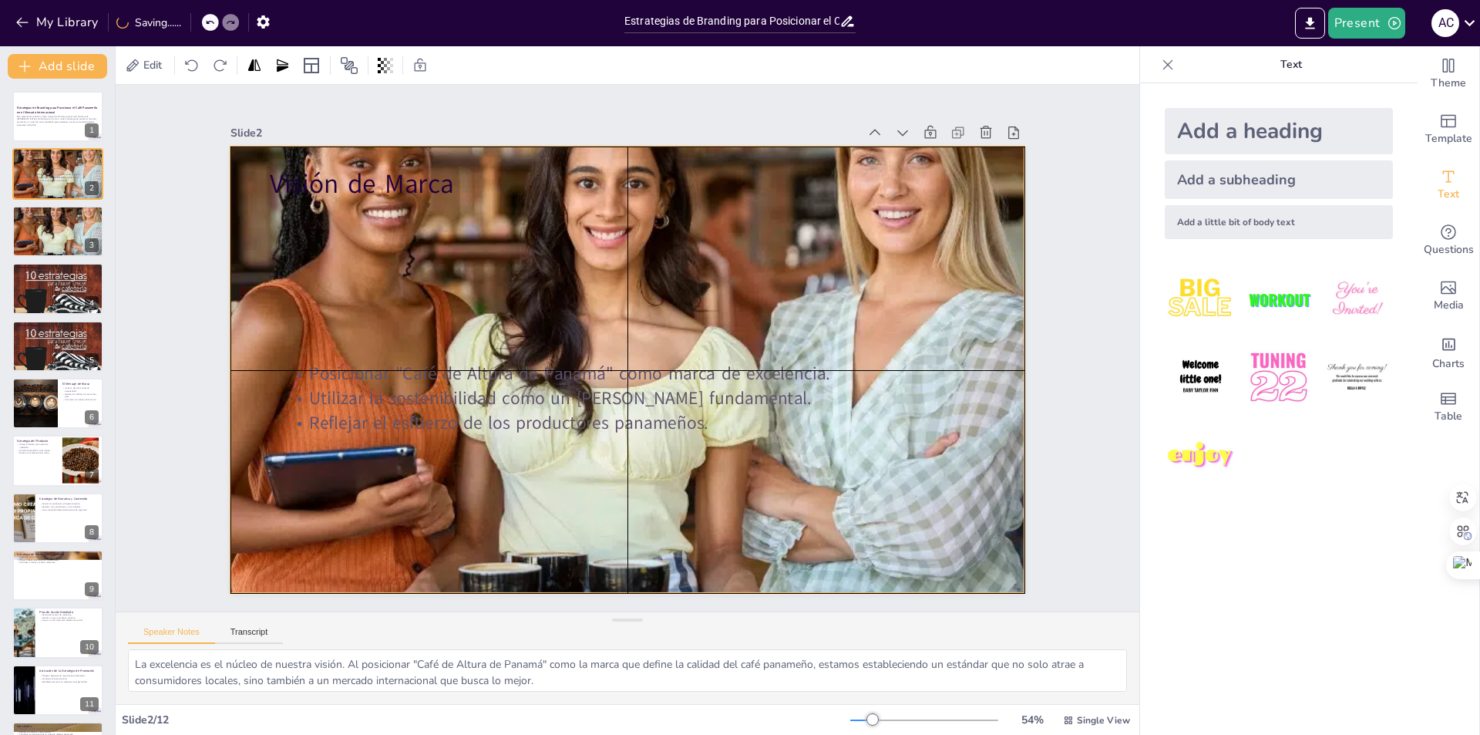
click at [291, 290] on div at bounding box center [626, 370] width 793 height 550
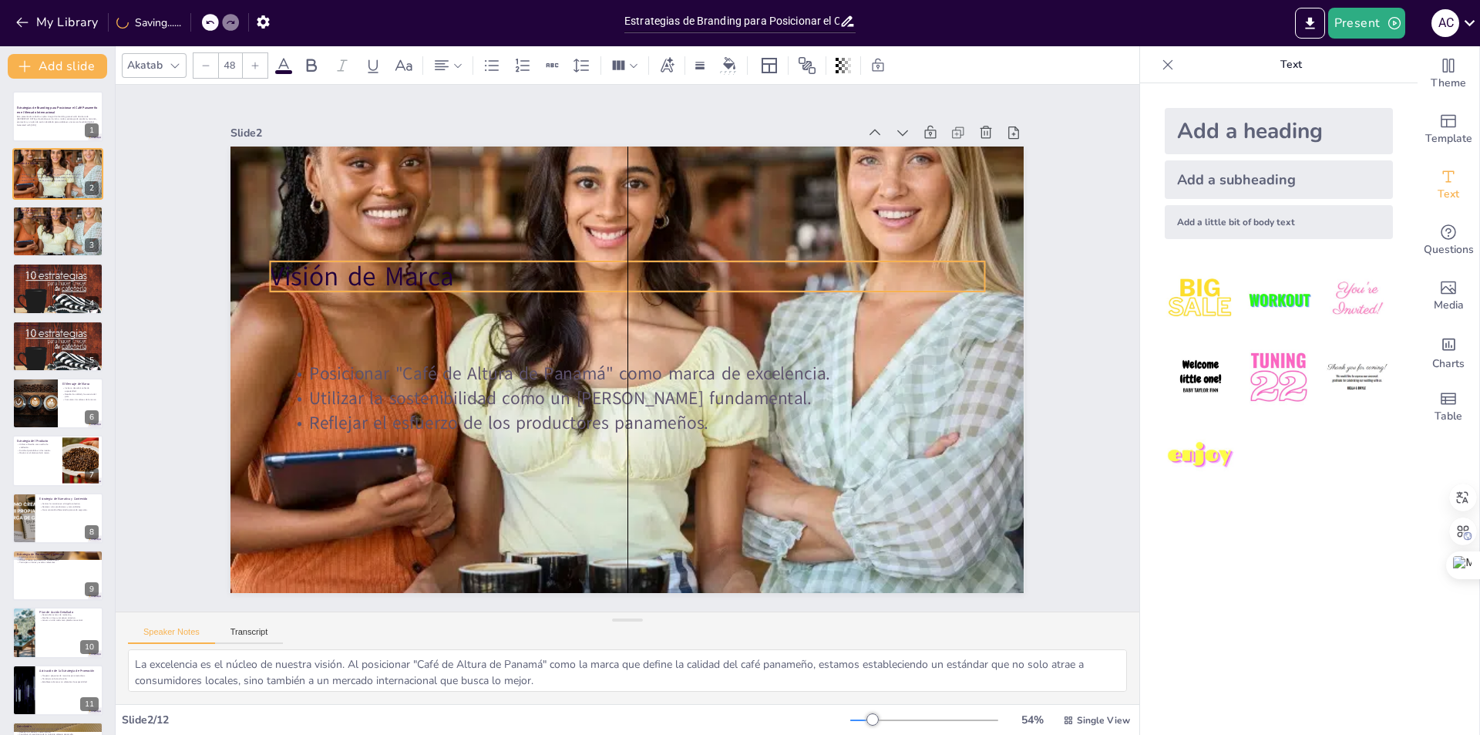
drag, startPoint x: 271, startPoint y: 177, endPoint x: 266, endPoint y: 269, distance: 92.7
click at [289, 269] on p "Visión de Marca" at bounding box center [642, 278] width 706 height 184
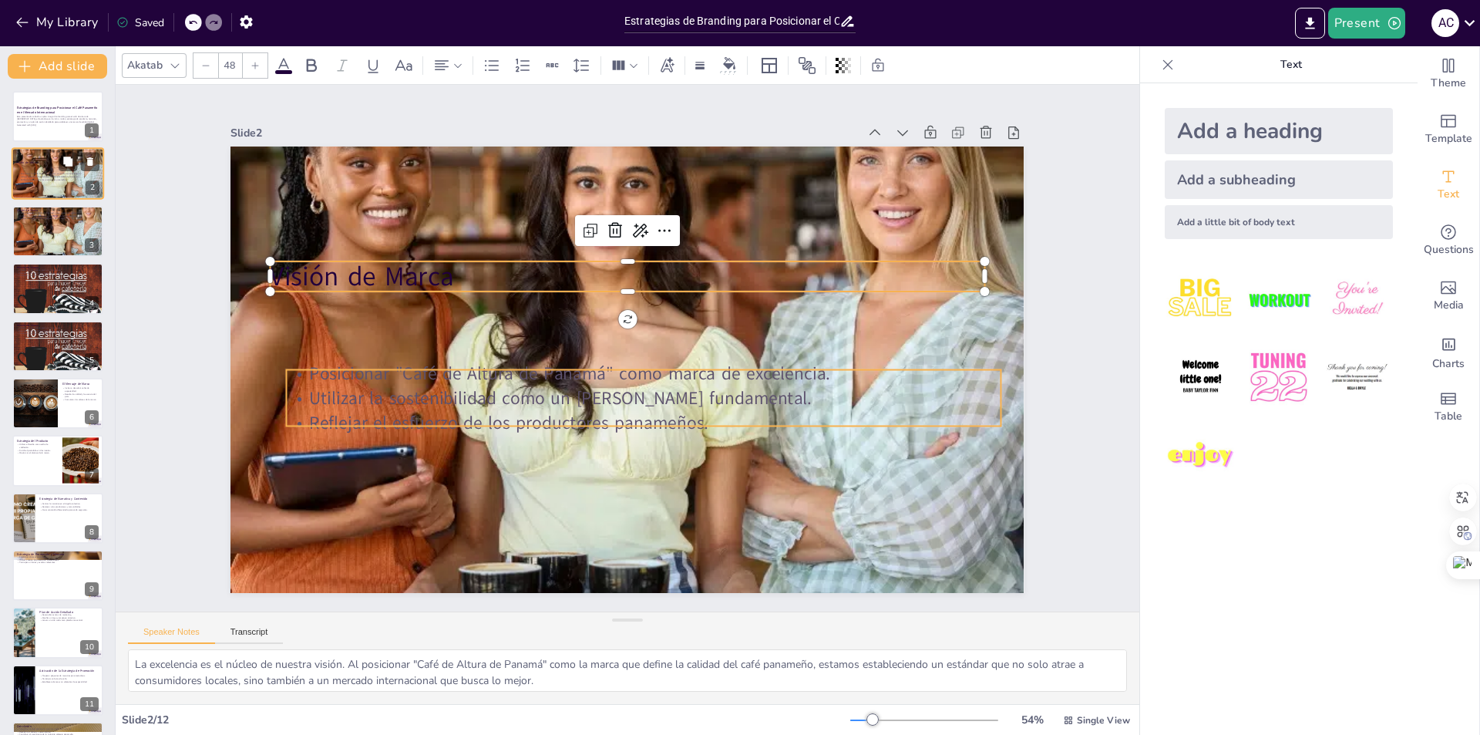
click at [50, 173] on p "Posicionar "Café de Altura de Panamá" como marca de excelencia." at bounding box center [59, 174] width 83 height 3
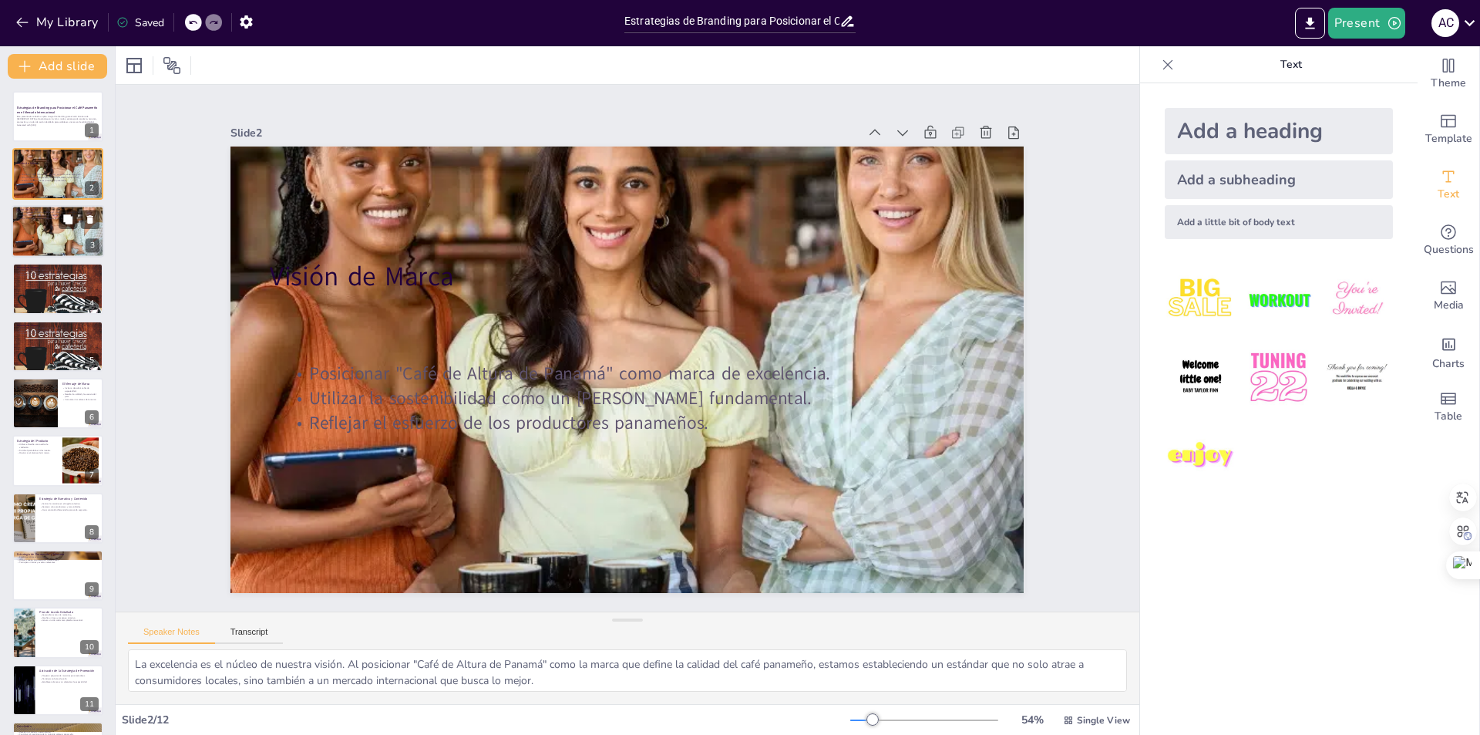
click at [59, 237] on div at bounding box center [58, 231] width 92 height 64
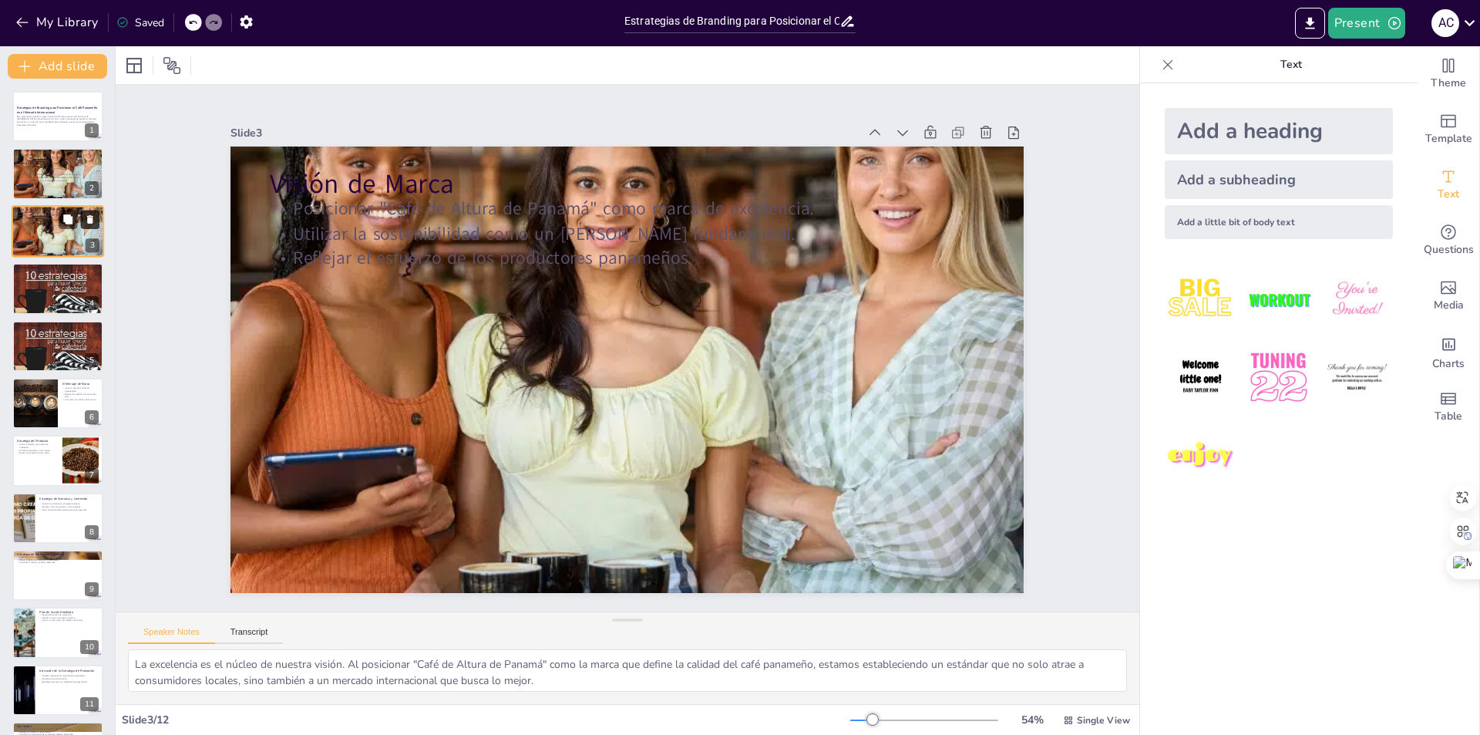
click at [89, 224] on icon at bounding box center [90, 219] width 6 height 8
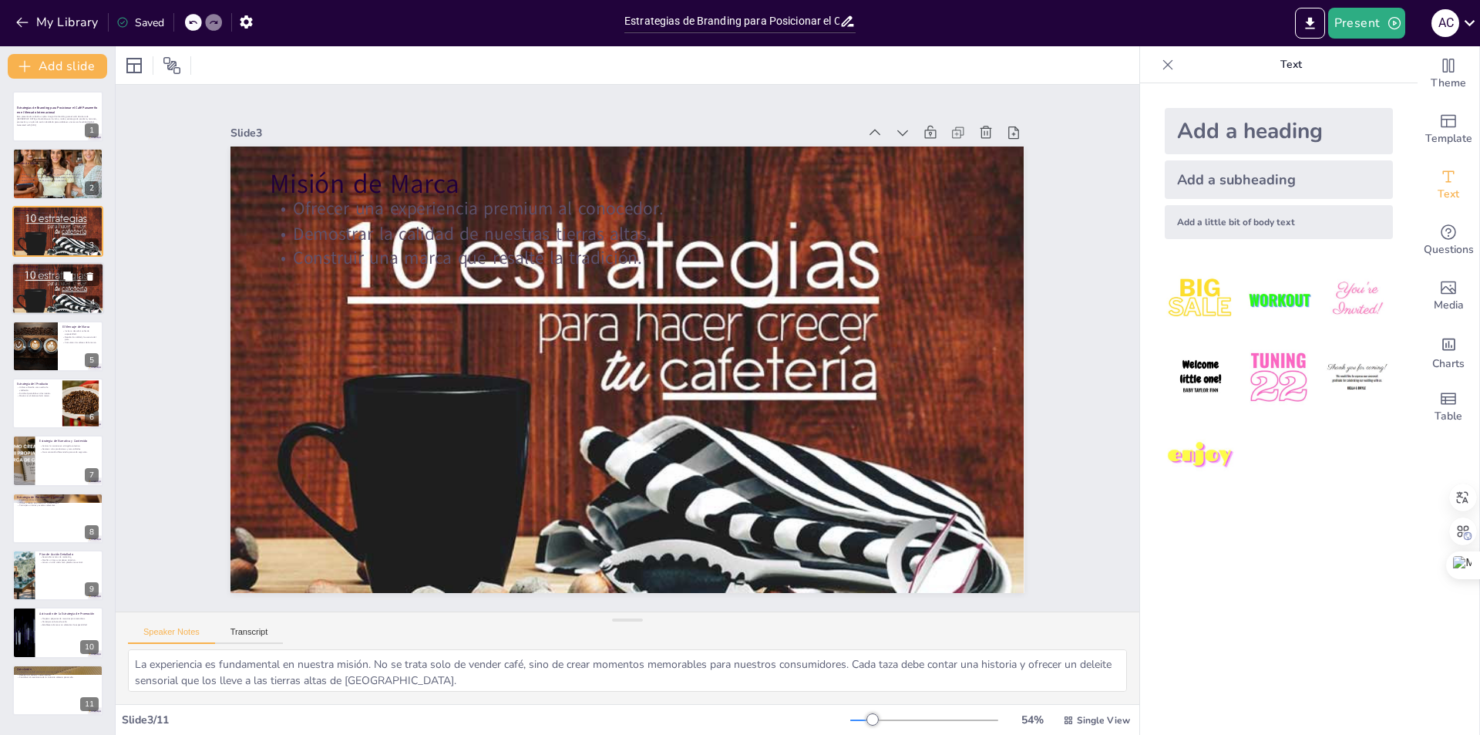
click at [62, 291] on div at bounding box center [58, 288] width 92 height 69
click at [89, 277] on icon at bounding box center [90, 276] width 6 height 8
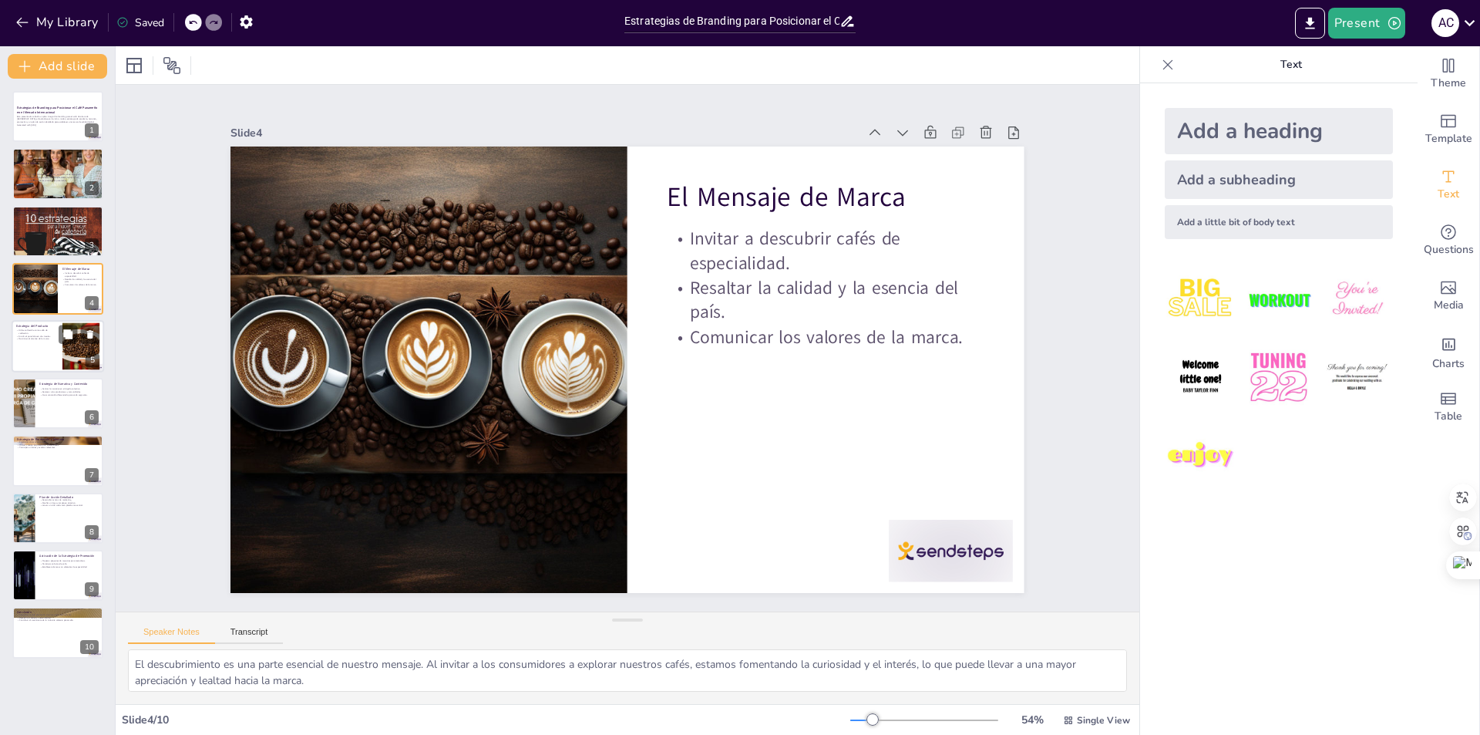
click at [39, 355] on div at bounding box center [58, 346] width 92 height 52
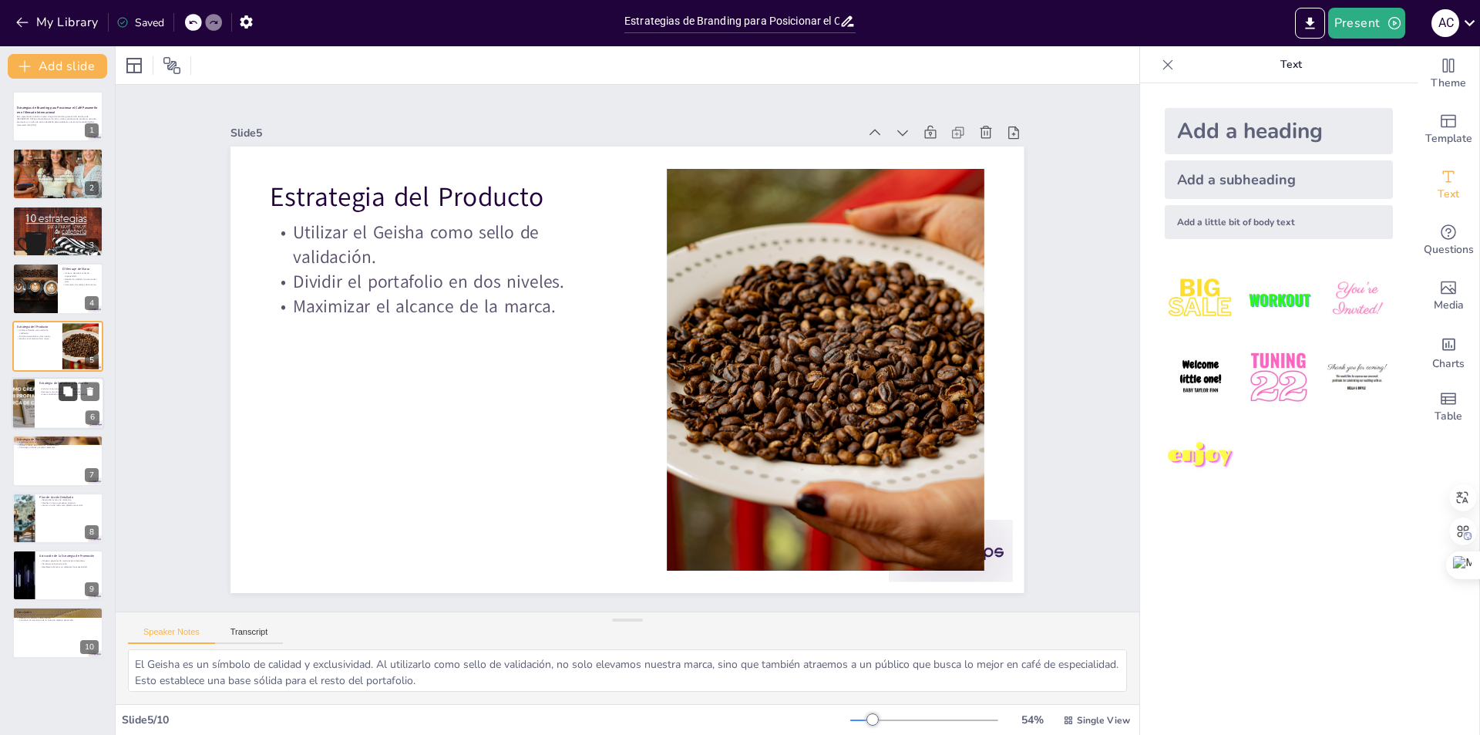
click at [62, 400] on button at bounding box center [68, 391] width 18 height 18
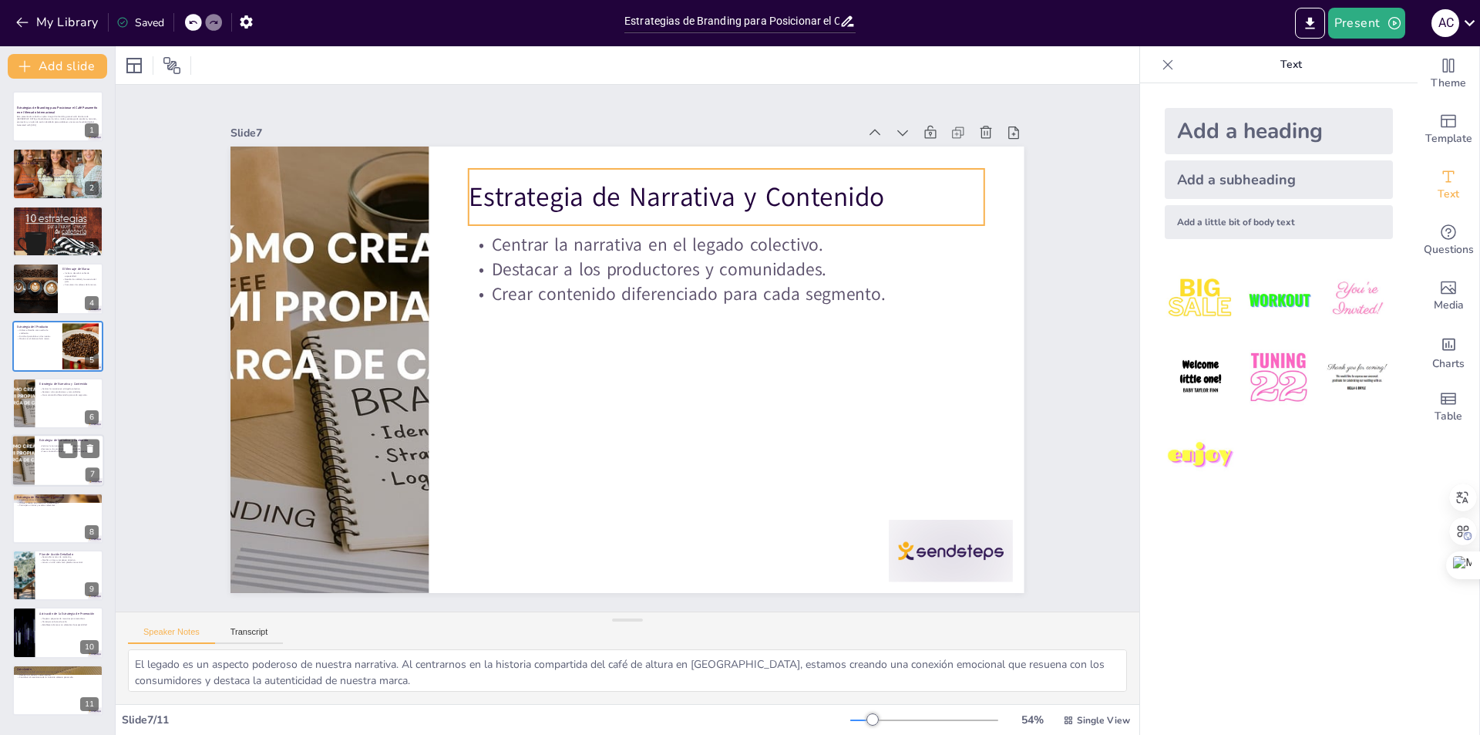
click at [44, 442] on p "Estrategia de Narrativa y Contenido" at bounding box center [69, 440] width 60 height 5
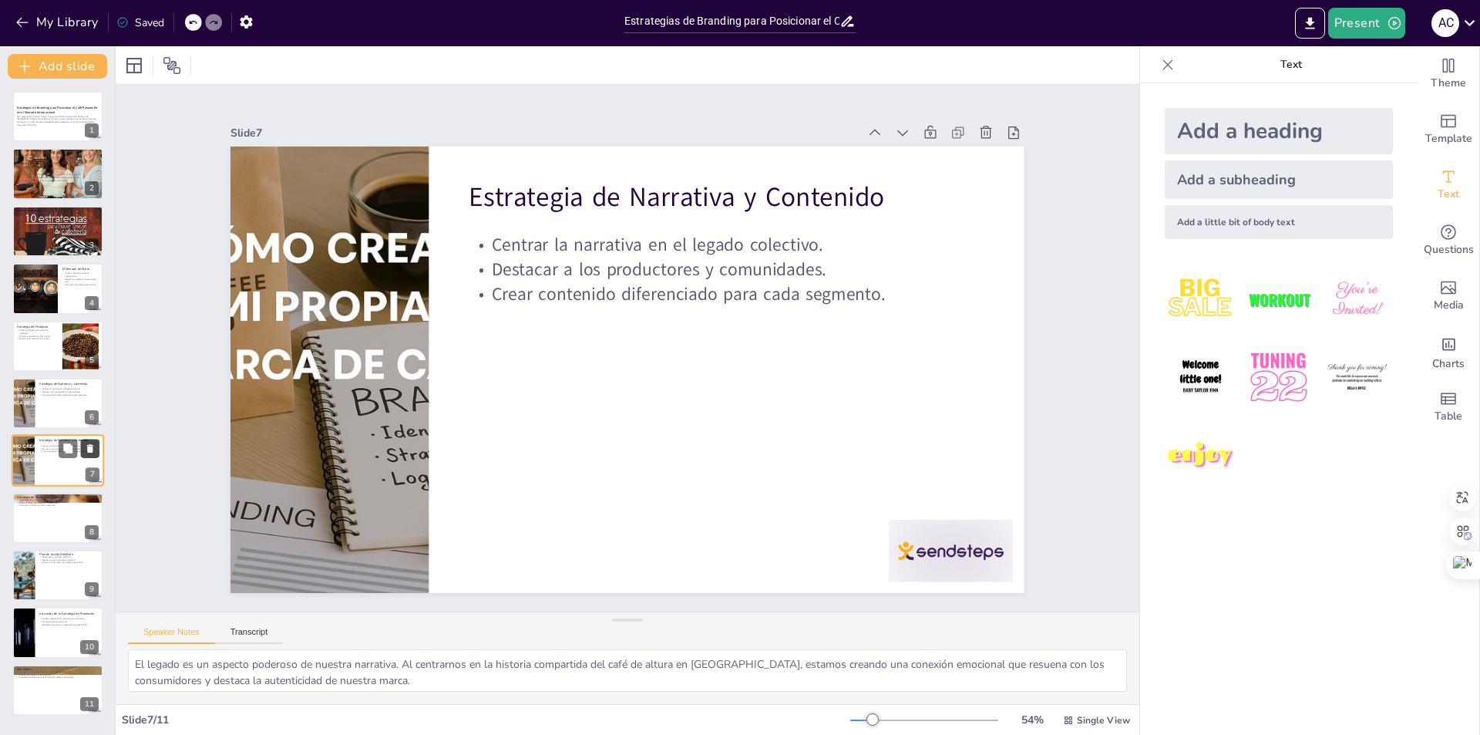
click at [90, 449] on icon at bounding box center [90, 449] width 6 height 8
type textarea "Las alianzas estratégicas son vitales para nuestra promoción. Al asociarnos con…"
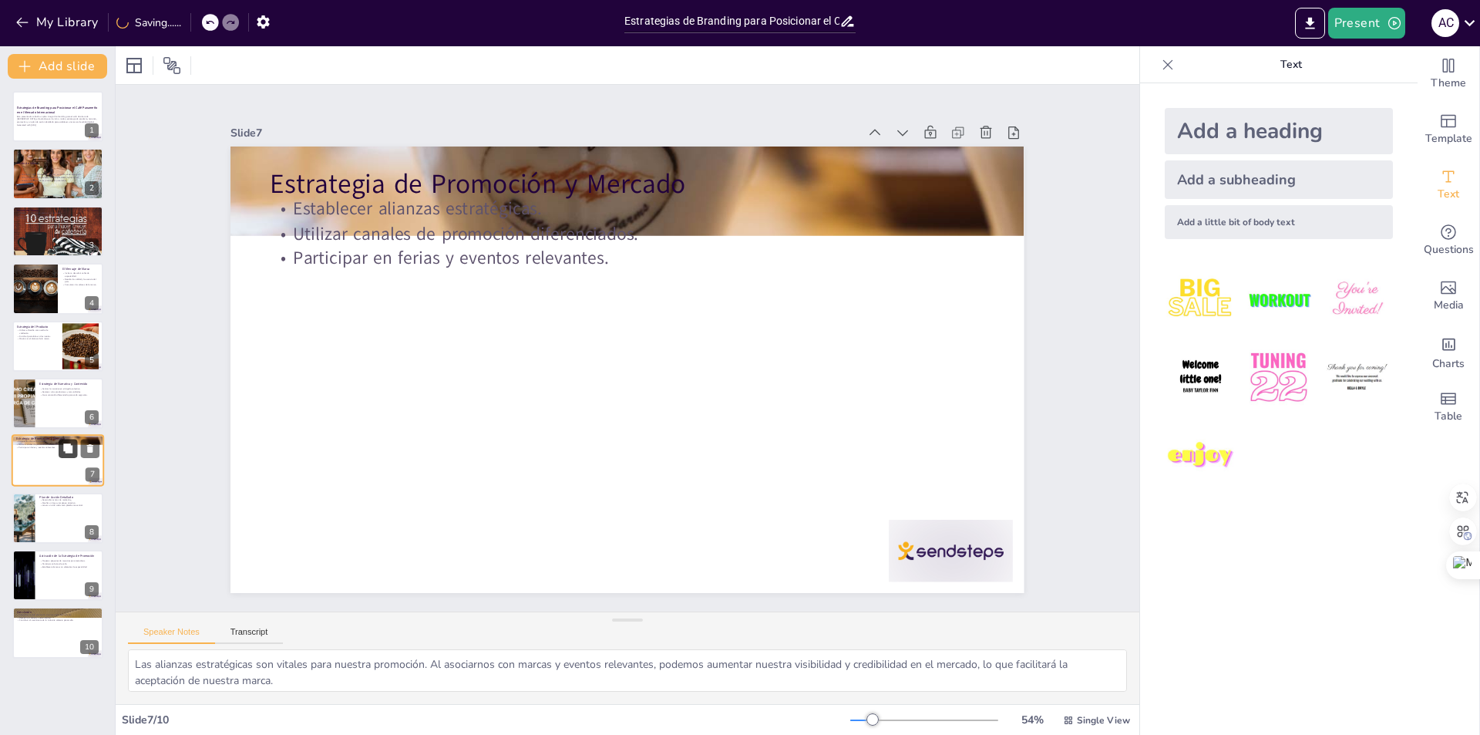
click at [59, 449] on button at bounding box center [68, 448] width 18 height 18
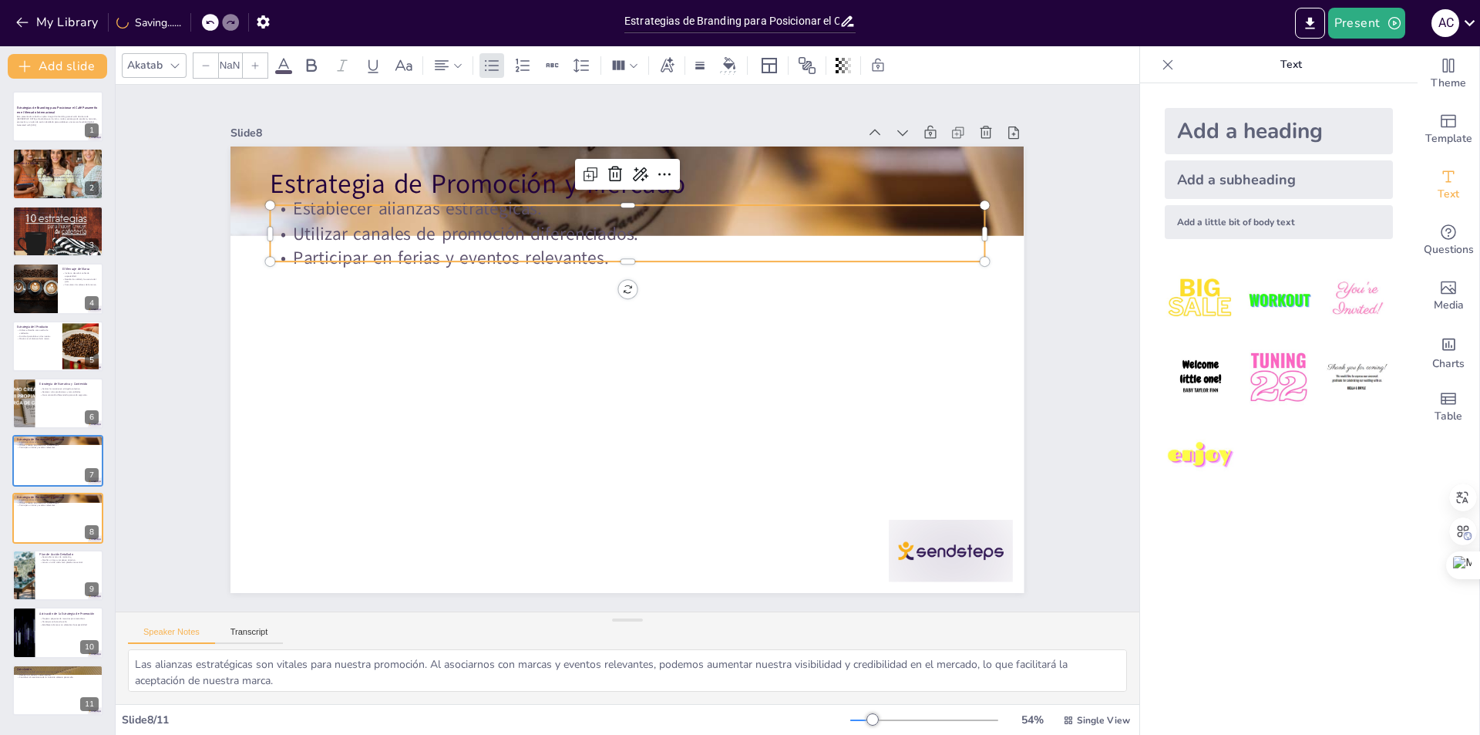
type input "32"
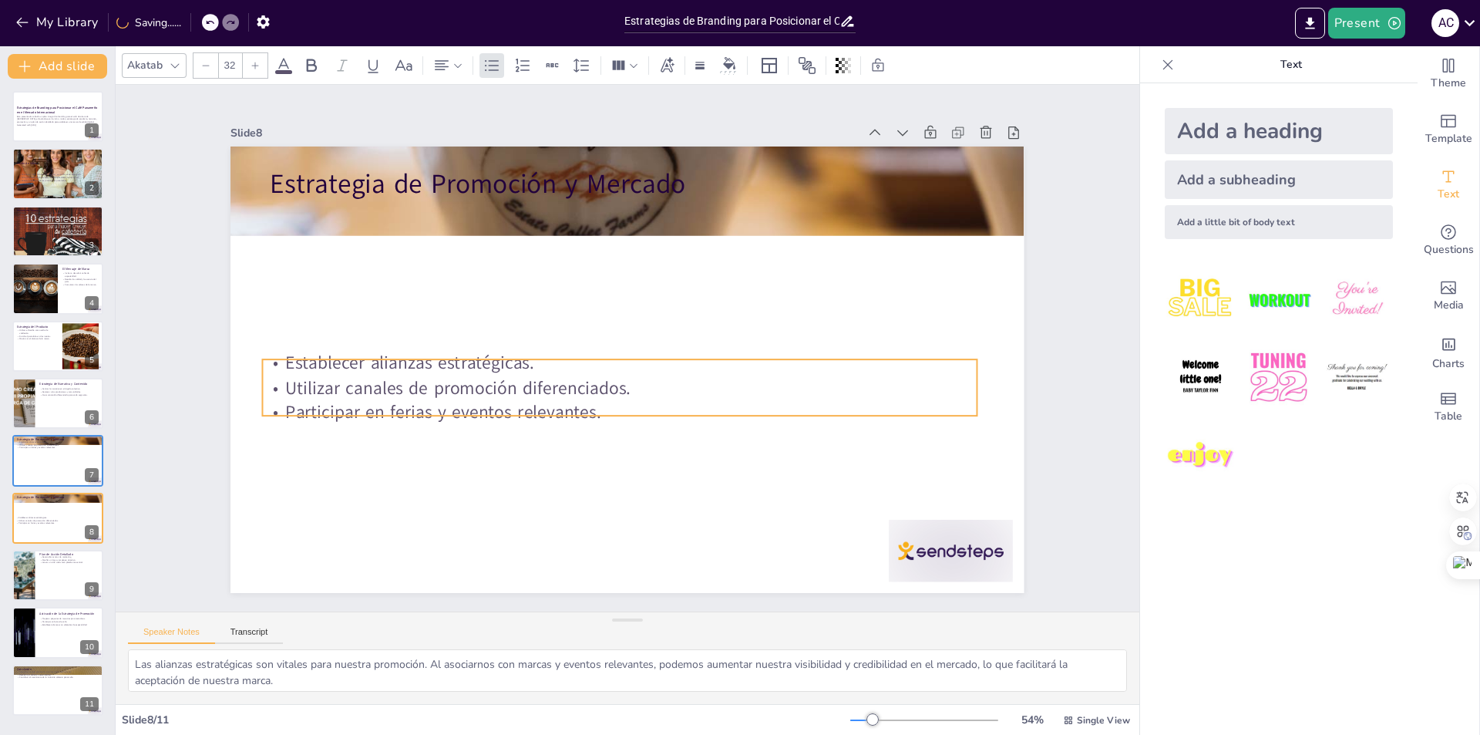
drag, startPoint x: 381, startPoint y: 203, endPoint x: 373, endPoint y: 356, distance: 152.8
click at [373, 356] on p "Establecer alianzas estratégicas." at bounding box center [617, 360] width 704 height 173
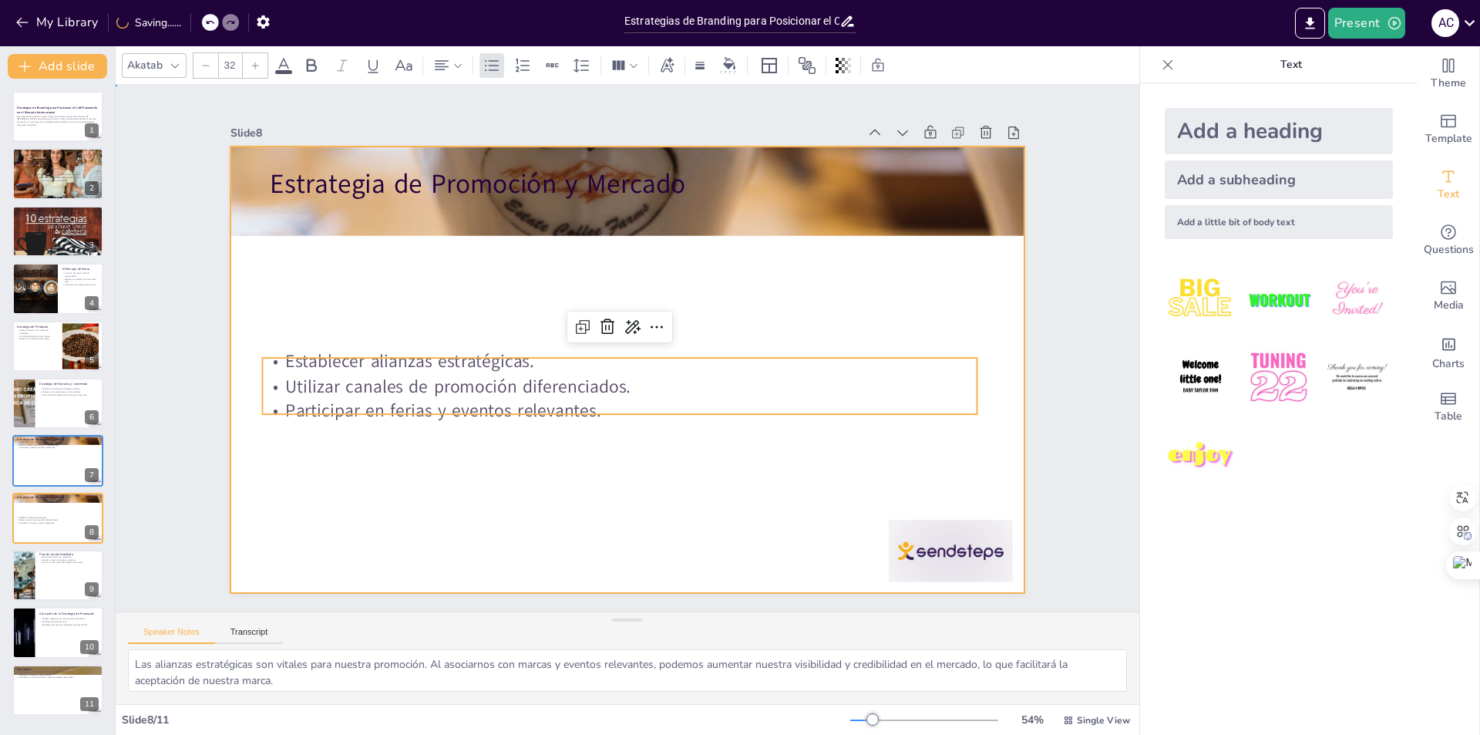
click at [394, 297] on div at bounding box center [625, 369] width 836 height 527
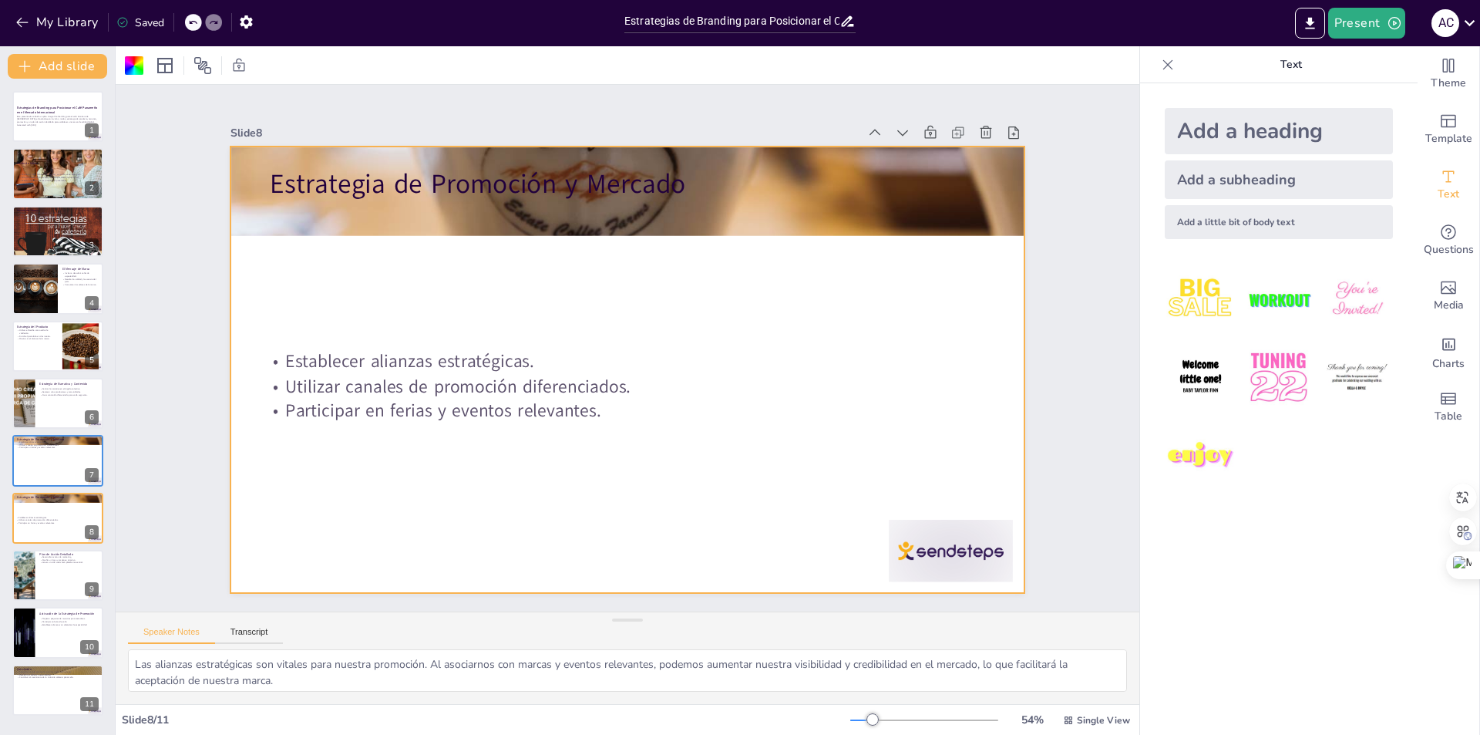
click at [631, 557] on div at bounding box center [625, 369] width 836 height 526
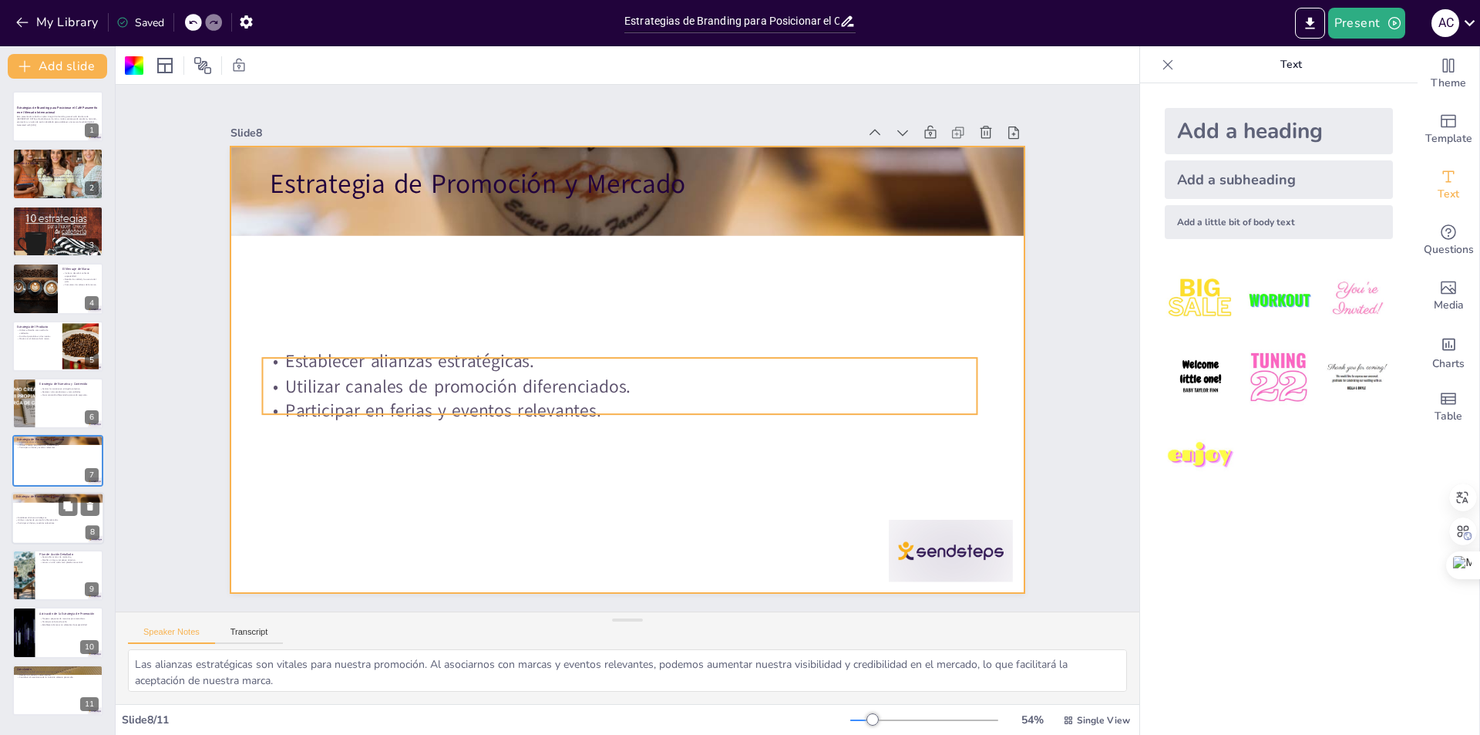
click at [66, 523] on p "Participar en ferias y eventos relevantes." at bounding box center [56, 522] width 83 height 3
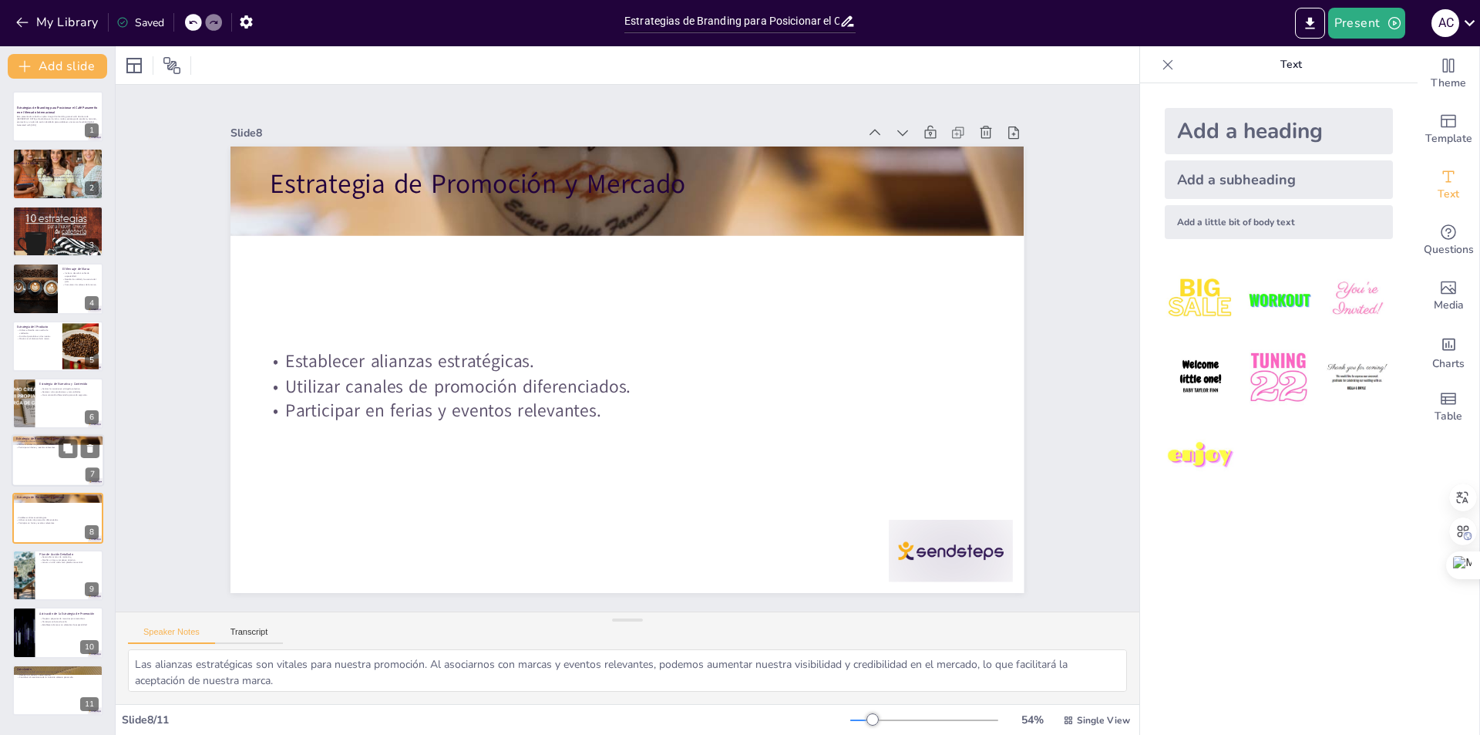
click at [65, 469] on div at bounding box center [58, 461] width 92 height 52
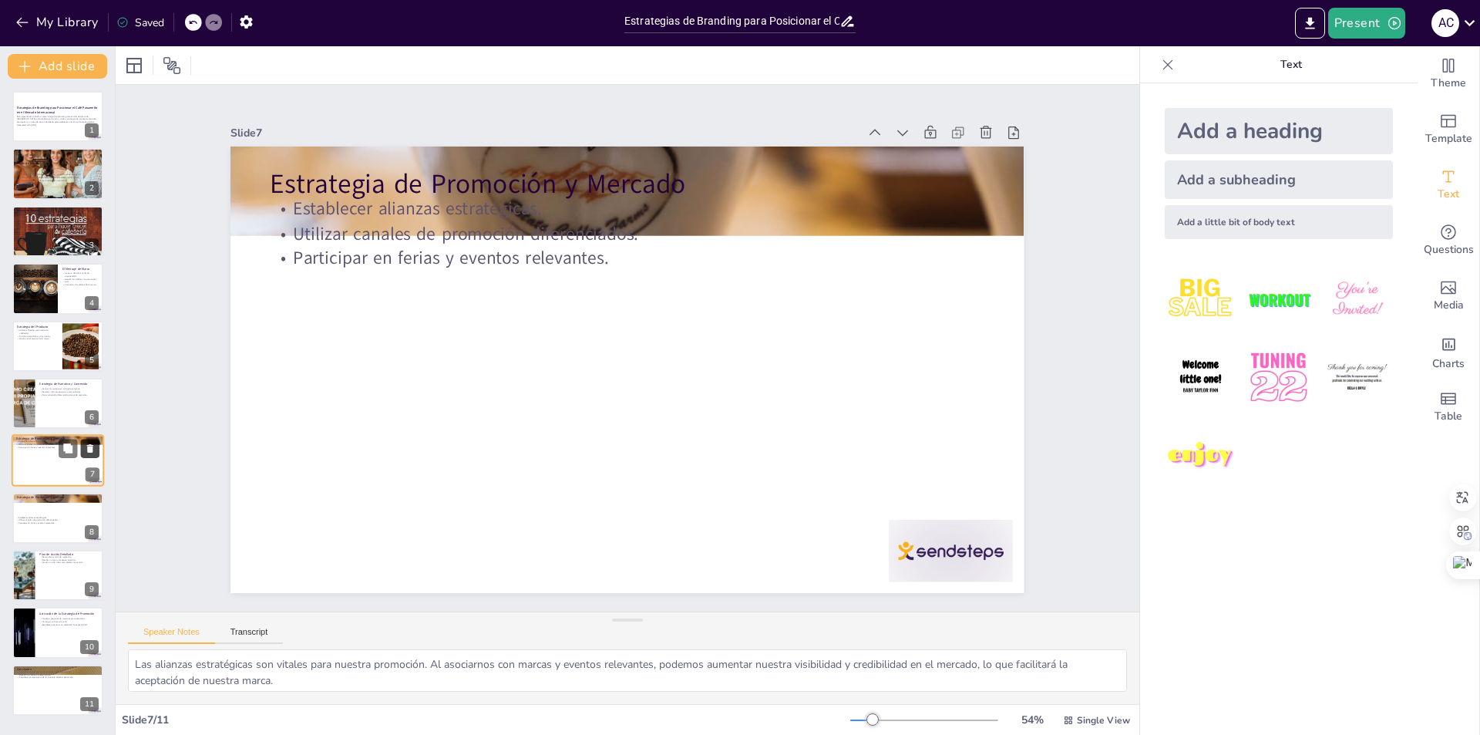
click at [89, 450] on icon at bounding box center [90, 449] width 6 height 8
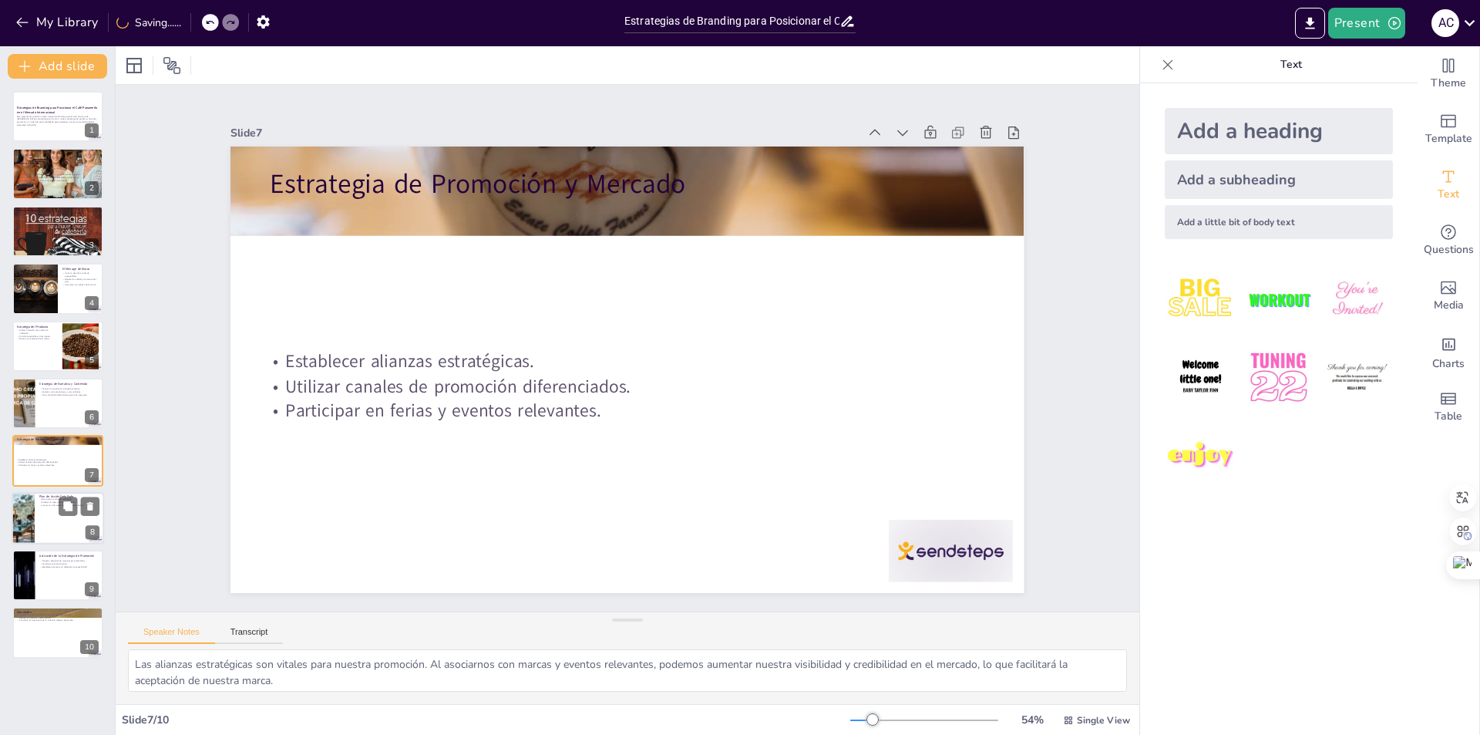
click at [52, 521] on div at bounding box center [58, 518] width 92 height 52
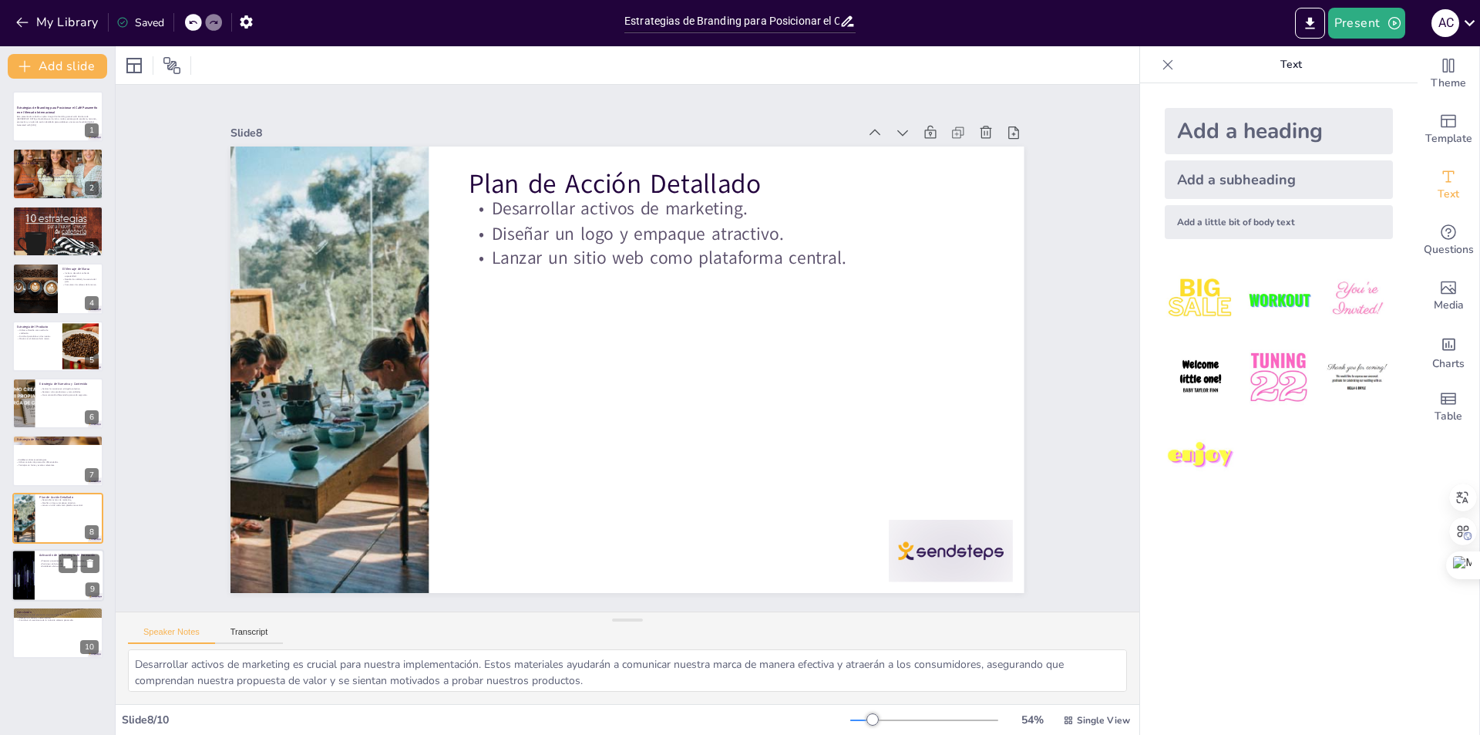
click at [55, 570] on div at bounding box center [58, 575] width 92 height 52
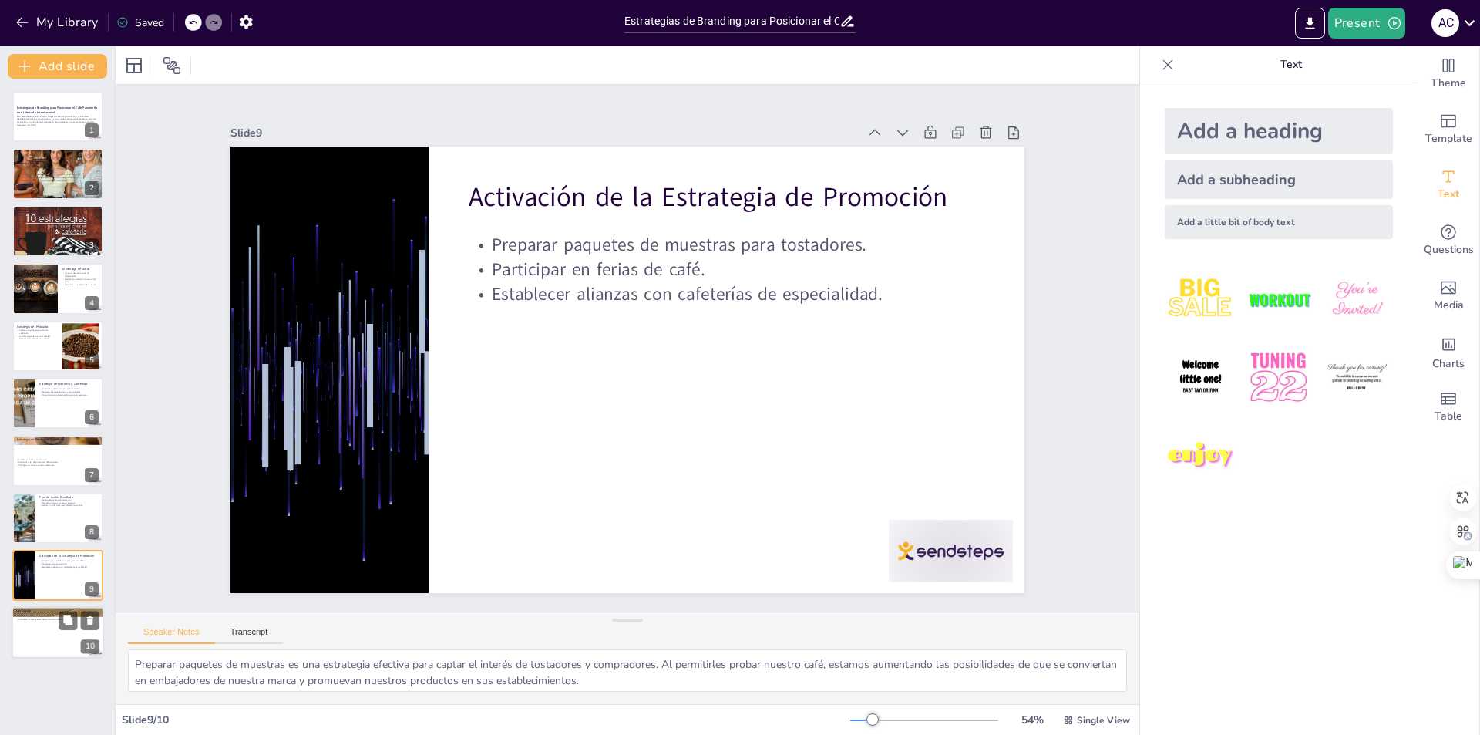
click at [48, 634] on div at bounding box center [58, 633] width 92 height 52
type textarea "El posicionamiento es el objetivo final de nuestras estrategias. Al establecer …"
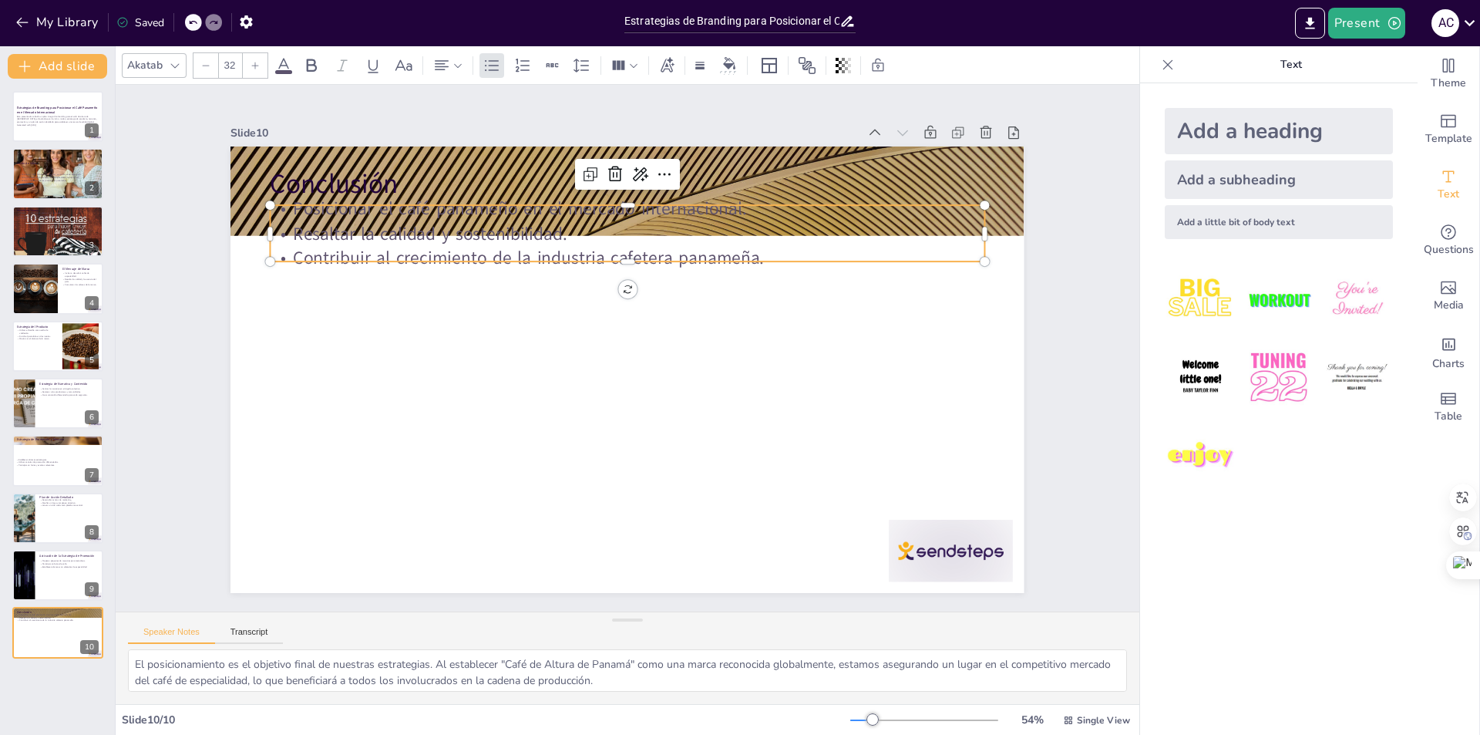
click at [413, 203] on p "Posicionar el café panameño en el mercado internacional." at bounding box center [709, 235] width 592 height 440
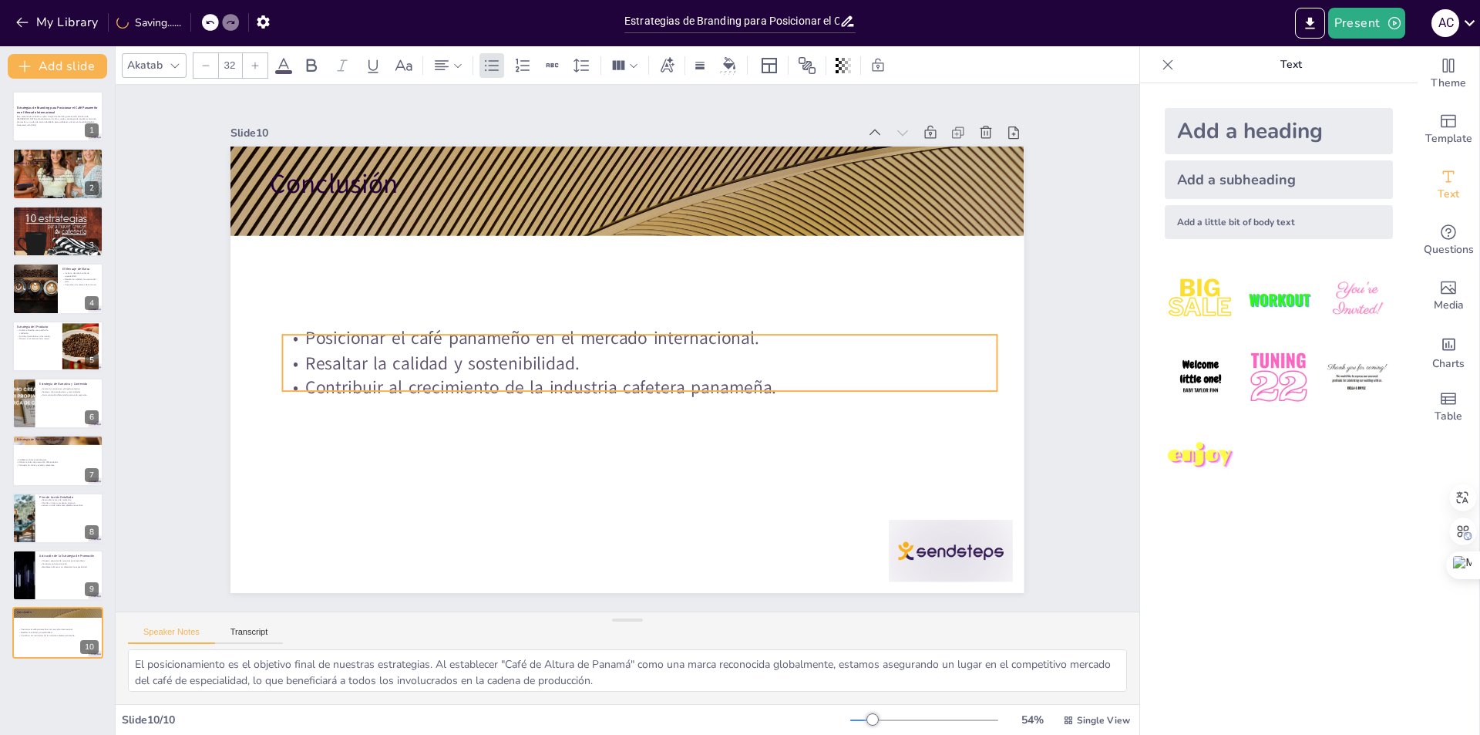
drag, startPoint x: 277, startPoint y: 203, endPoint x: 290, endPoint y: 333, distance: 130.1
click at [290, 333] on p "Posicionar el café panameño en el mercado internacional." at bounding box center [642, 341] width 704 height 173
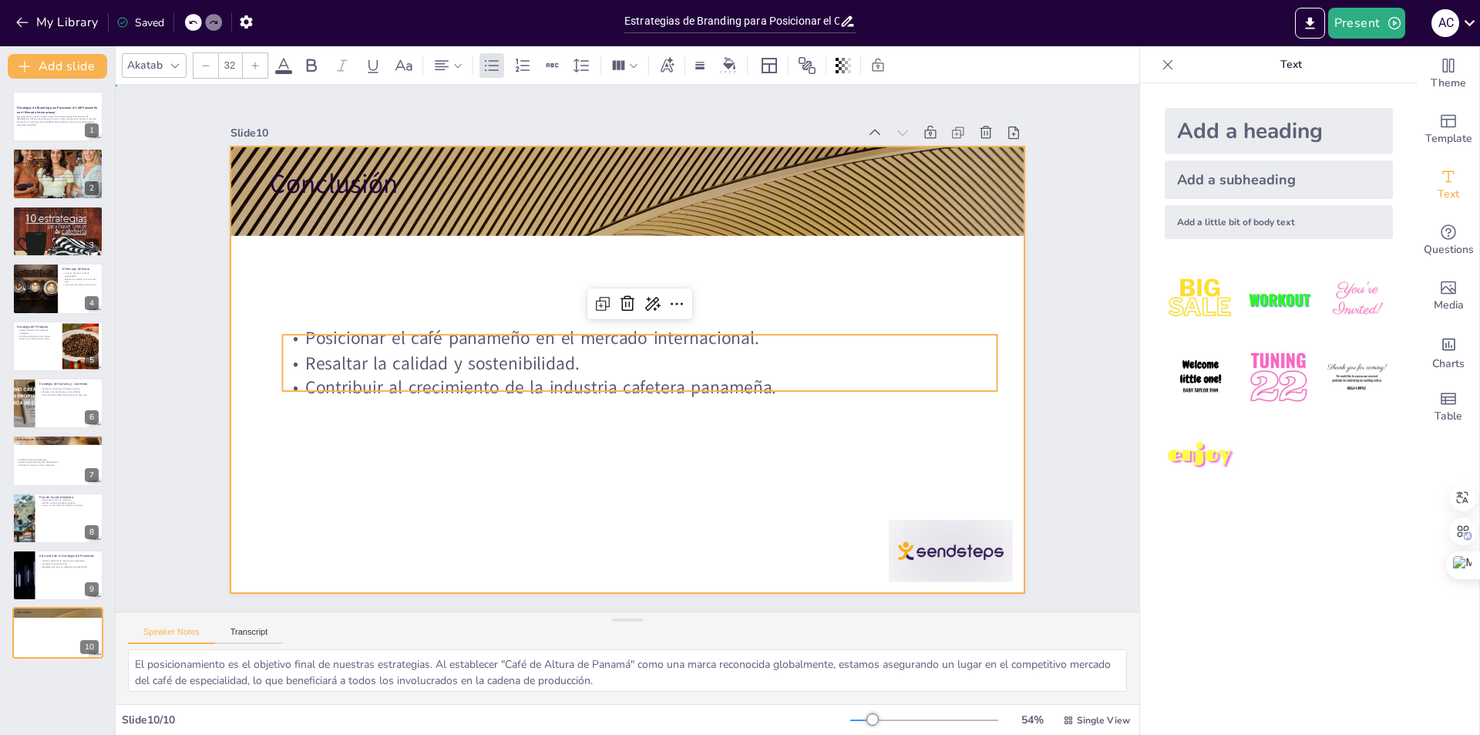
click at [507, 508] on div at bounding box center [615, 365] width 904 height 828
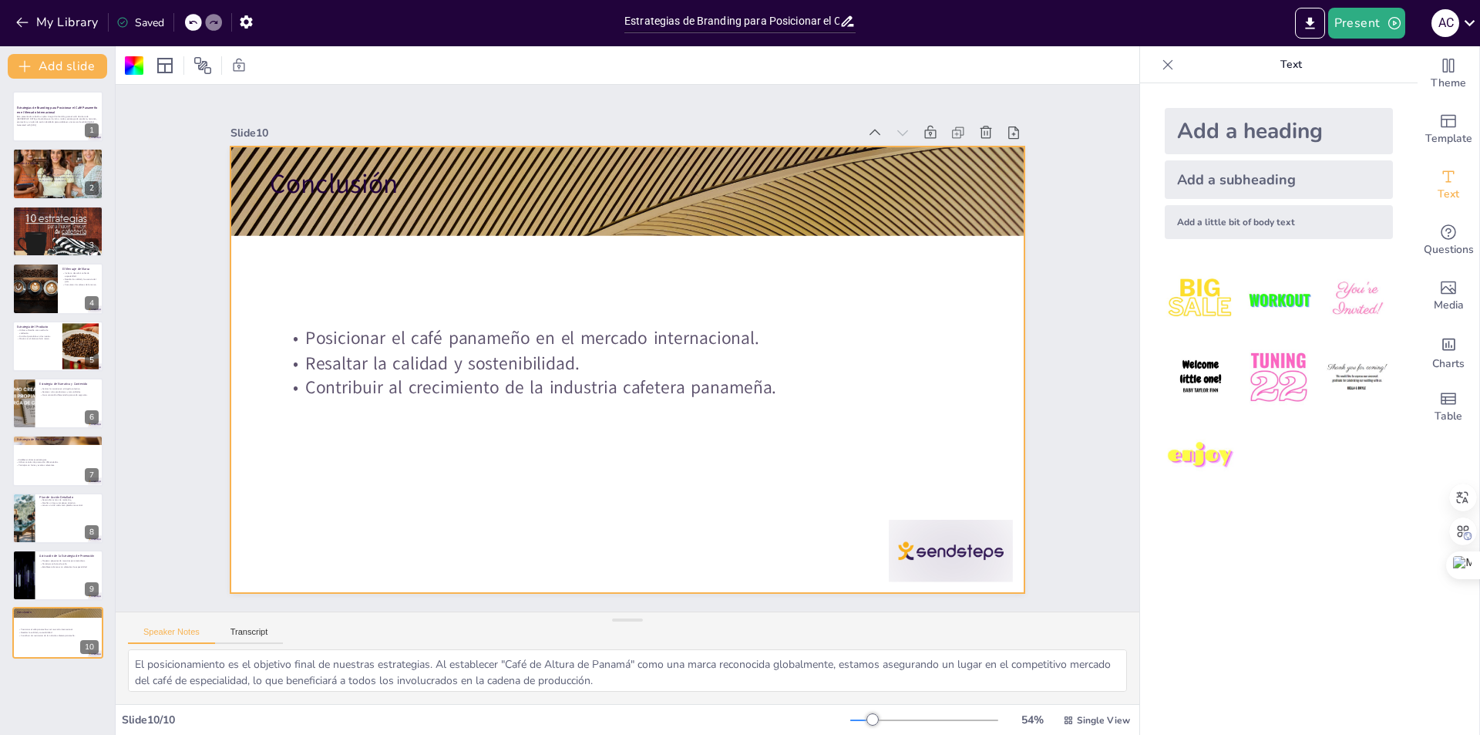
click at [123, 20] on icon at bounding box center [122, 22] width 12 height 12
click at [15, 21] on button "My Library" at bounding box center [58, 22] width 93 height 25
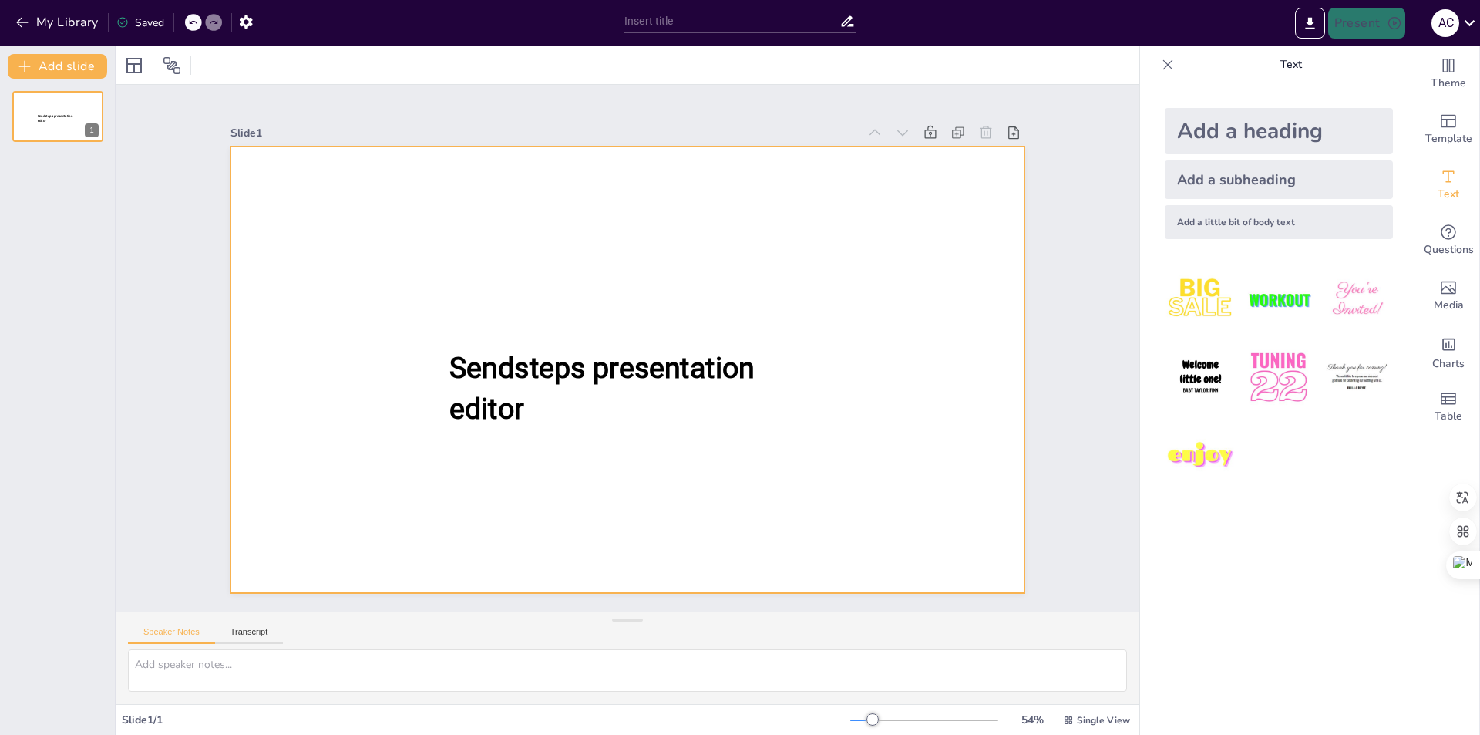
type input "Construyendo la Marca: Visión y Misión del Café de [GEOGRAPHIC_DATA]"
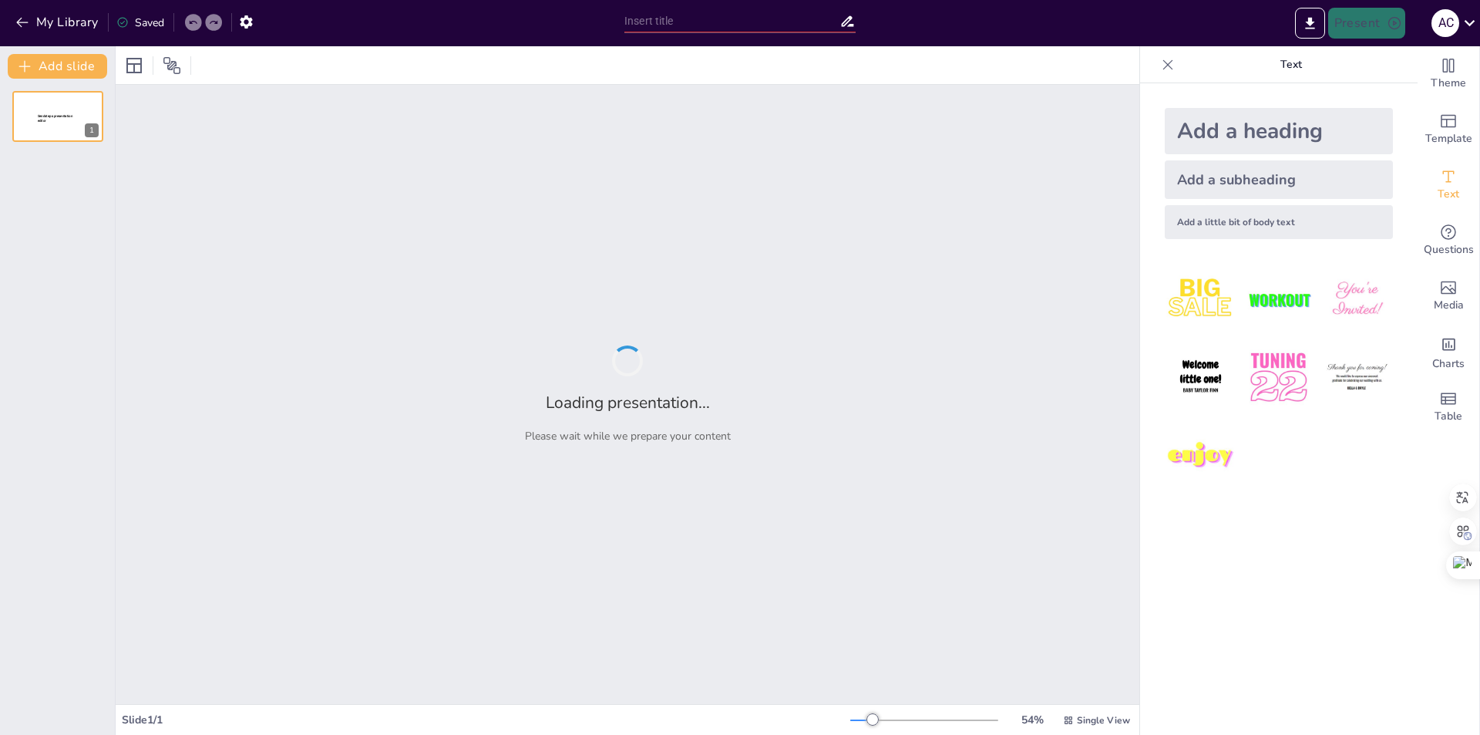
type input "Estrategias de Branding y Promoción para Café de [GEOGRAPHIC_DATA]"
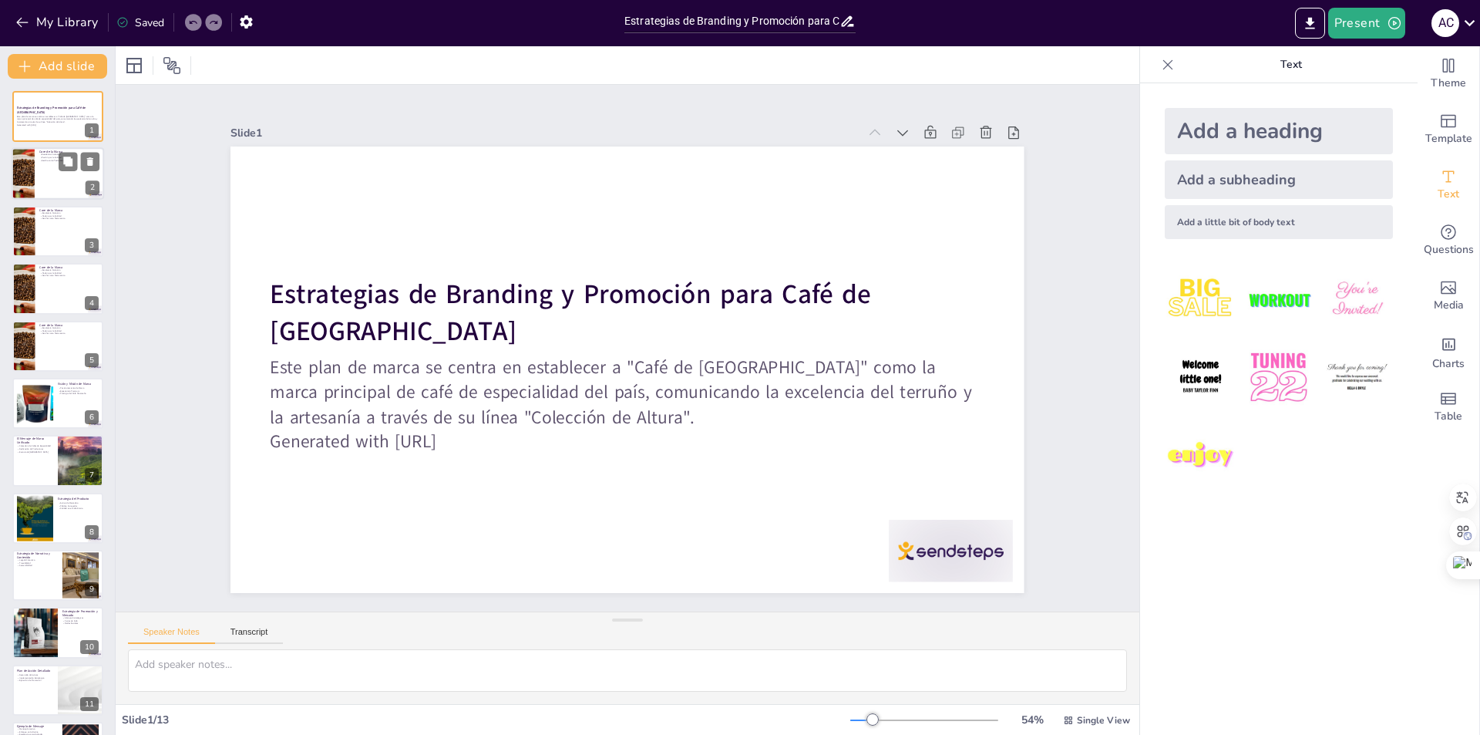
click at [37, 154] on div at bounding box center [58, 174] width 92 height 52
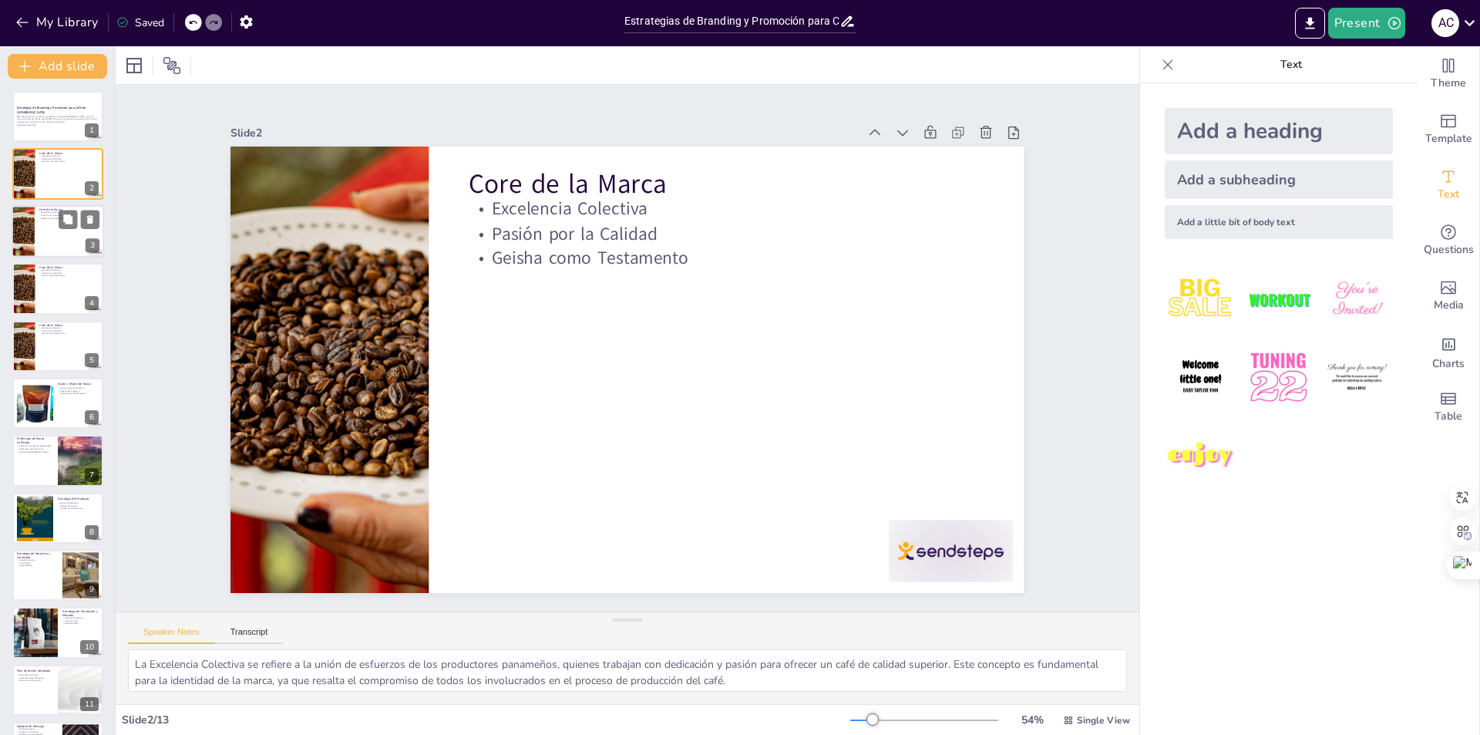
click at [51, 230] on div at bounding box center [58, 231] width 92 height 52
click at [44, 274] on p "Geisha como Testamento" at bounding box center [69, 275] width 60 height 3
click at [42, 348] on div at bounding box center [58, 346] width 92 height 52
click at [48, 407] on div at bounding box center [35, 403] width 160 height 47
type textarea "El posicionamiento de marca es crucial para diferenciar "Café de Altura de Pana…"
